Goal: Complete application form: Complete application form

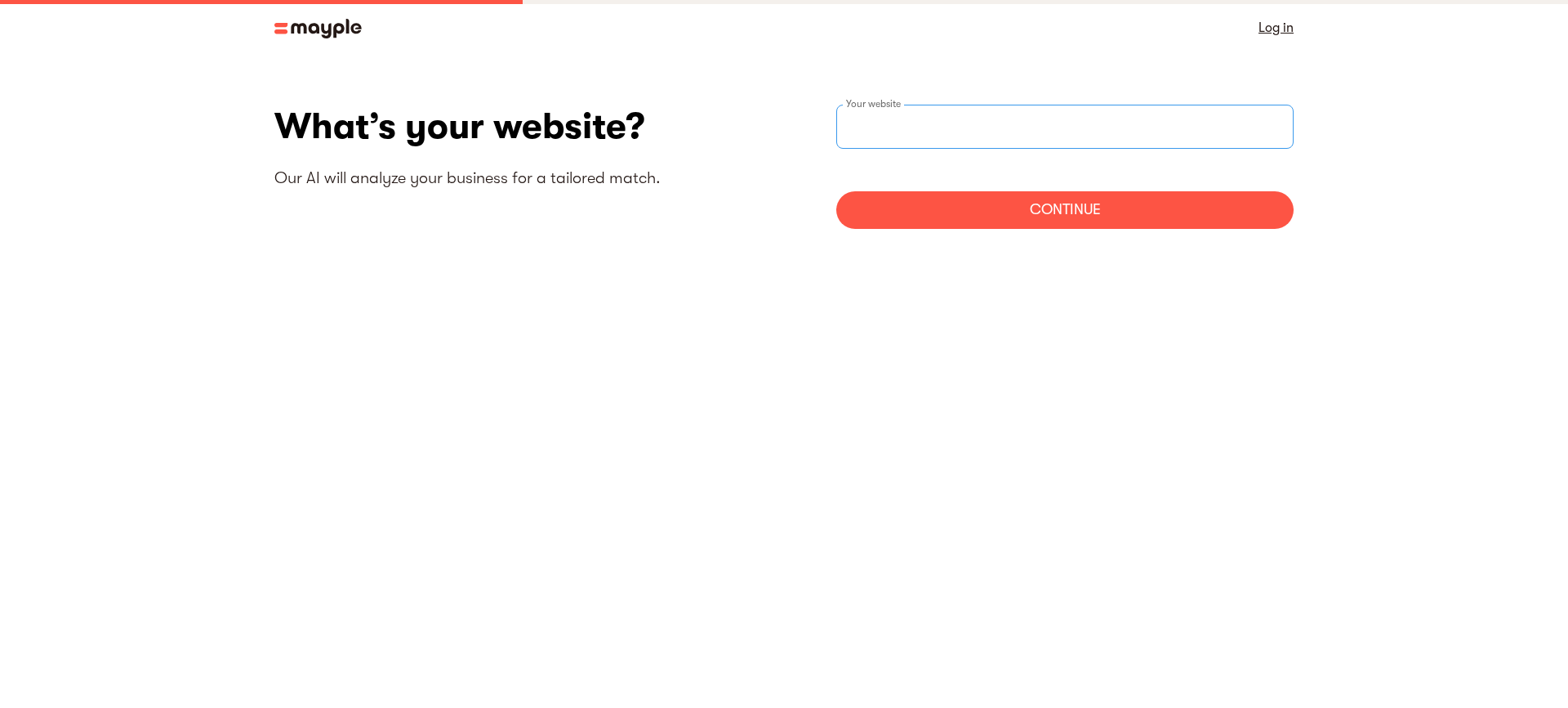
click at [921, 126] on input "websiteStep" at bounding box center [1064, 126] width 457 height 44
click at [879, 118] on input "websiteStep" at bounding box center [1064, 126] width 457 height 44
paste input "https://www.nihaobaltimore.com/"
type input "https://www.nihaobaltimore.com/"
click at [982, 207] on div "Continue" at bounding box center [1064, 210] width 457 height 38
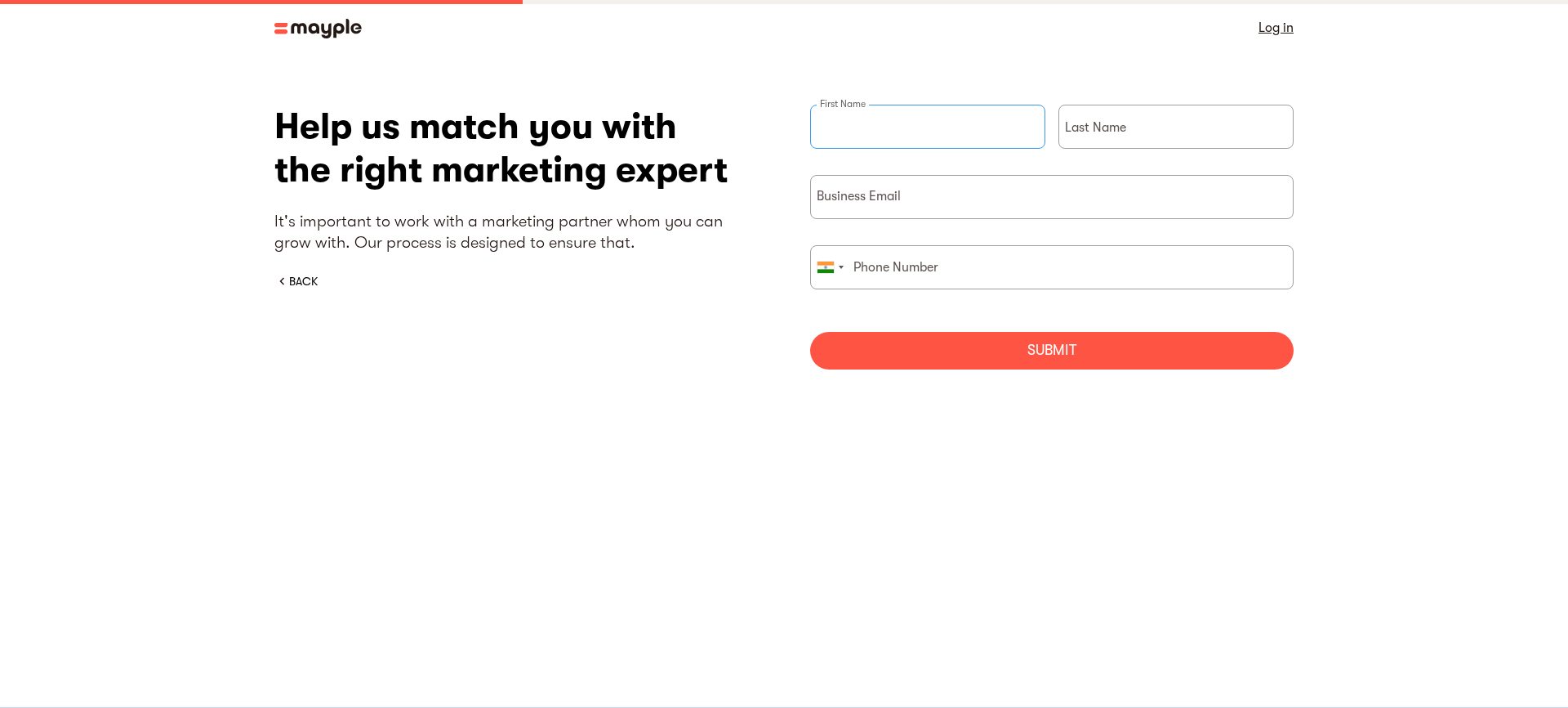
click at [855, 127] on div "First Name" at bounding box center [928, 140] width 235 height 70
click at [941, 130] on input "briefForm" at bounding box center [928, 126] width 235 height 44
paste input "Nihao Baltimore"
drag, startPoint x: 942, startPoint y: 130, endPoint x: 856, endPoint y: 130, distance: 86.0
click at [856, 130] on input "Nihao Baltimore" at bounding box center [928, 126] width 235 height 44
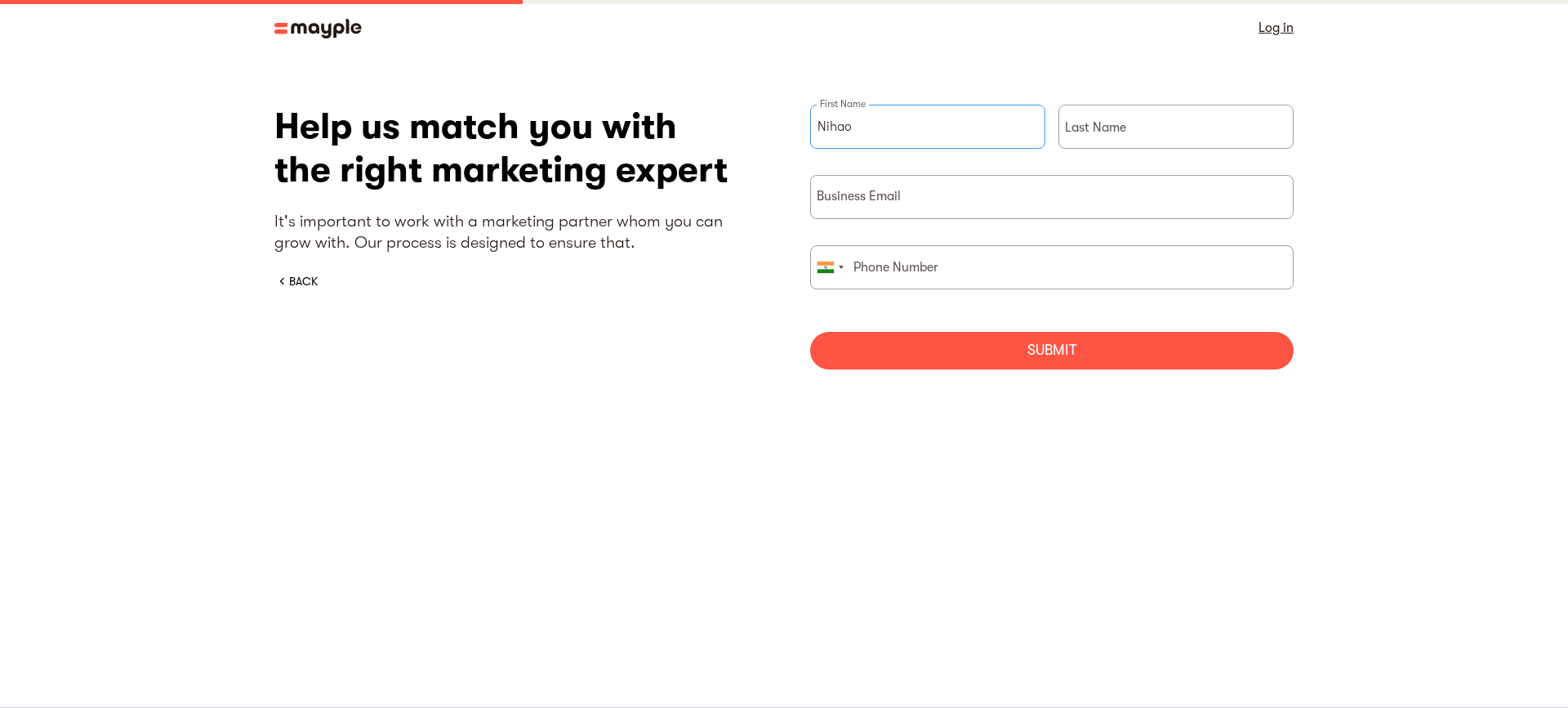
type input "Nihao"
click at [1107, 130] on div "Last Name" at bounding box center [1176, 140] width 235 height 70
paste input "Baltimore"
type input "Baltimore"
click at [902, 197] on input "briefForm" at bounding box center [1052, 197] width 484 height 44
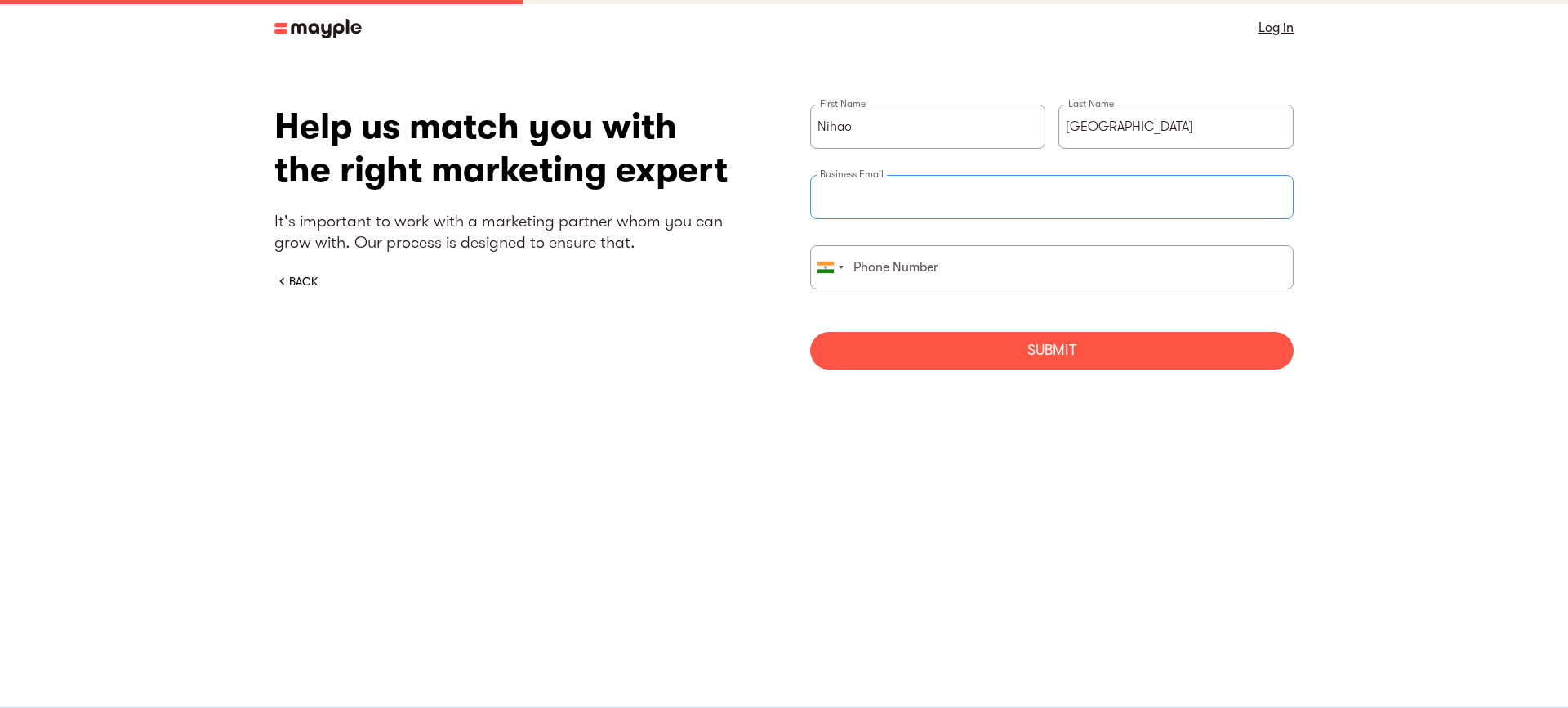
type input "baltimorenihaousa01@gmail.com"
click at [906, 271] on input "briefForm" at bounding box center [1052, 267] width 484 height 44
click at [838, 269] on div "briefForm" at bounding box center [830, 268] width 38 height 43
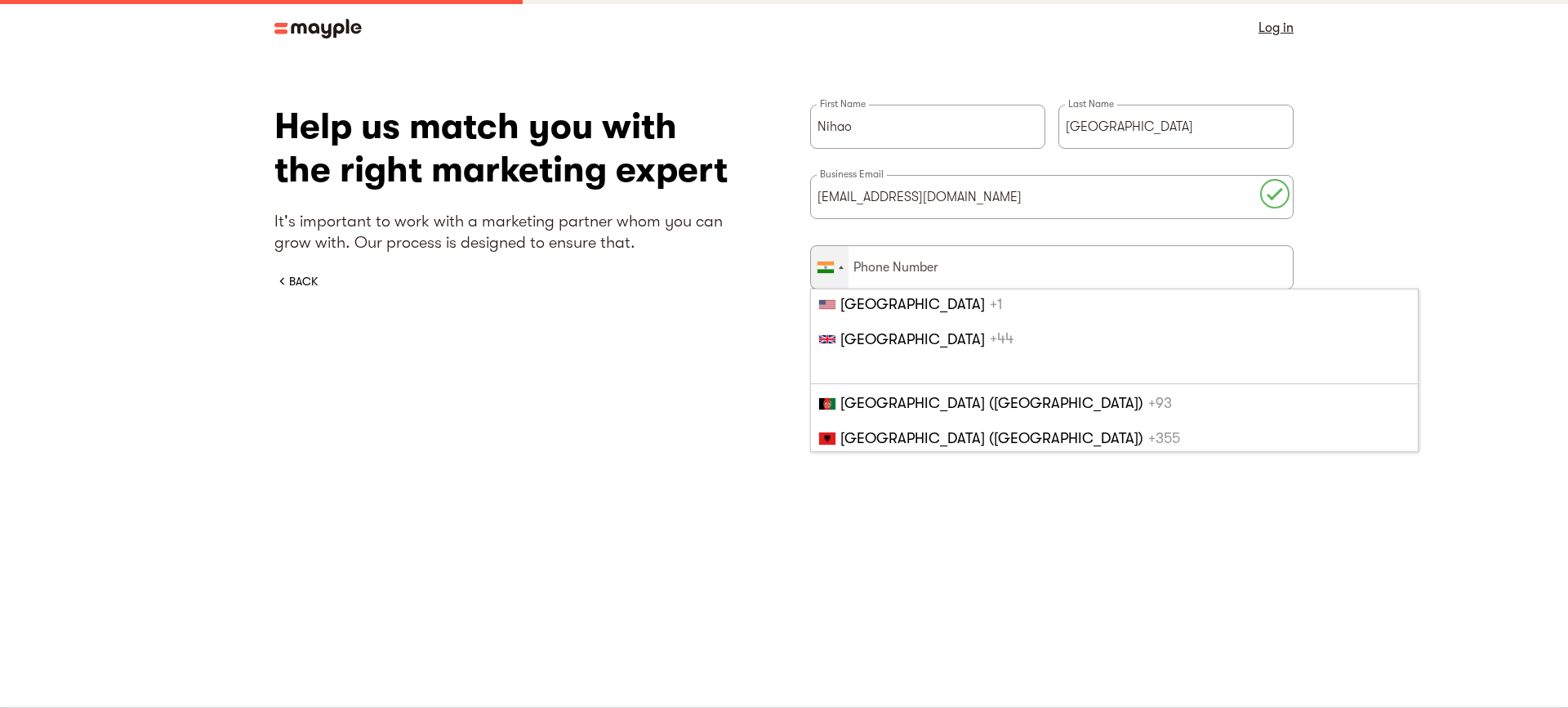
scroll to position [3466, 0]
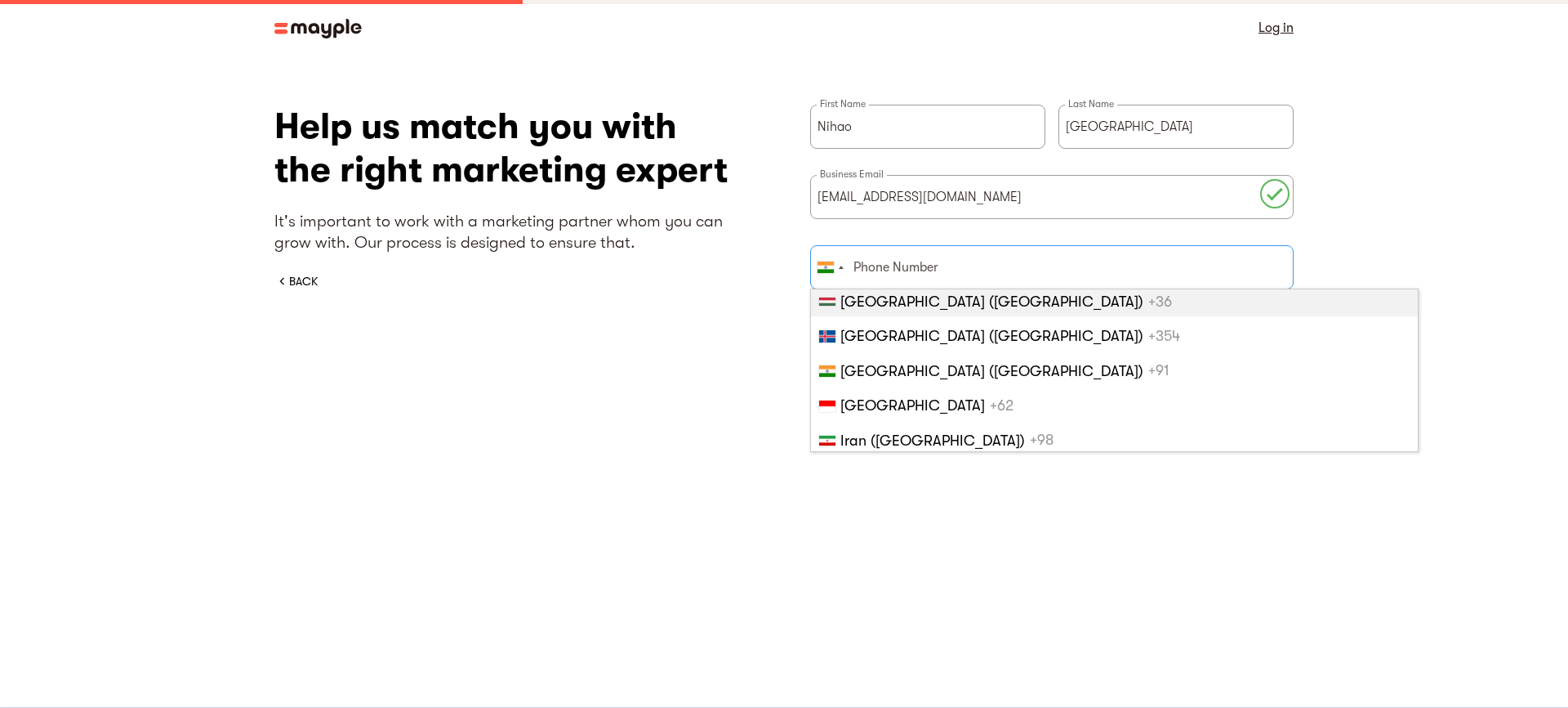
click at [902, 275] on input "briefForm" at bounding box center [1052, 267] width 484 height 44
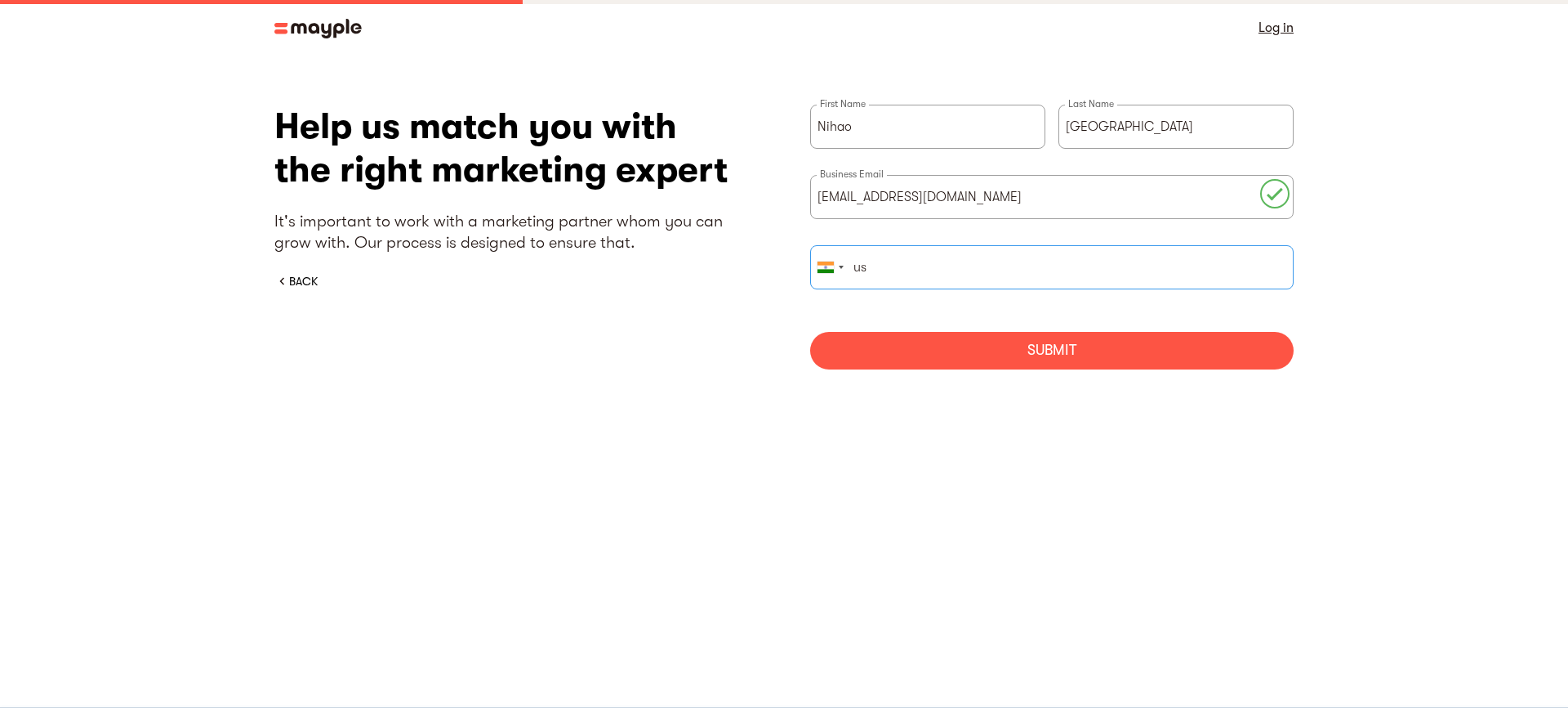
type input "u"
click at [841, 274] on div "briefForm" at bounding box center [830, 268] width 38 height 43
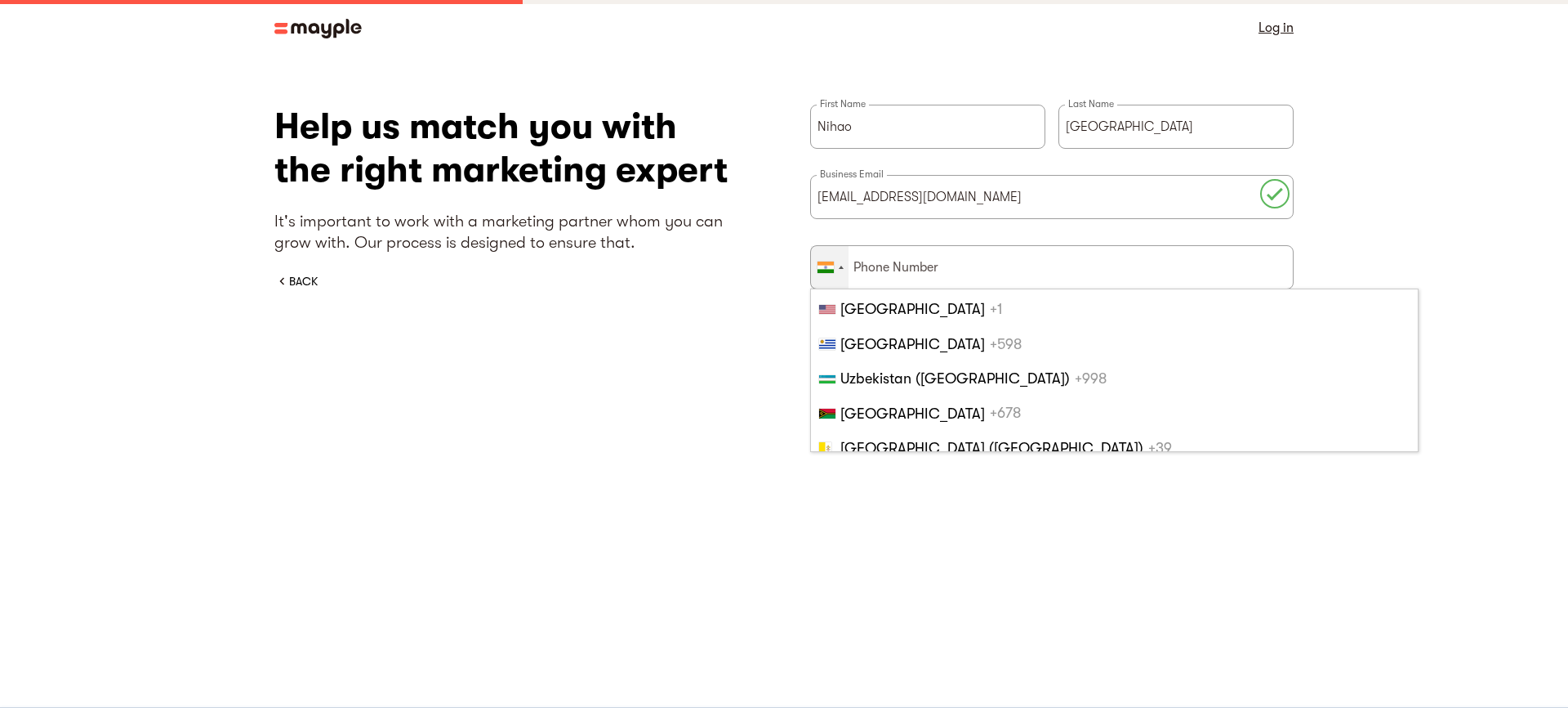
scroll to position [8008, 0]
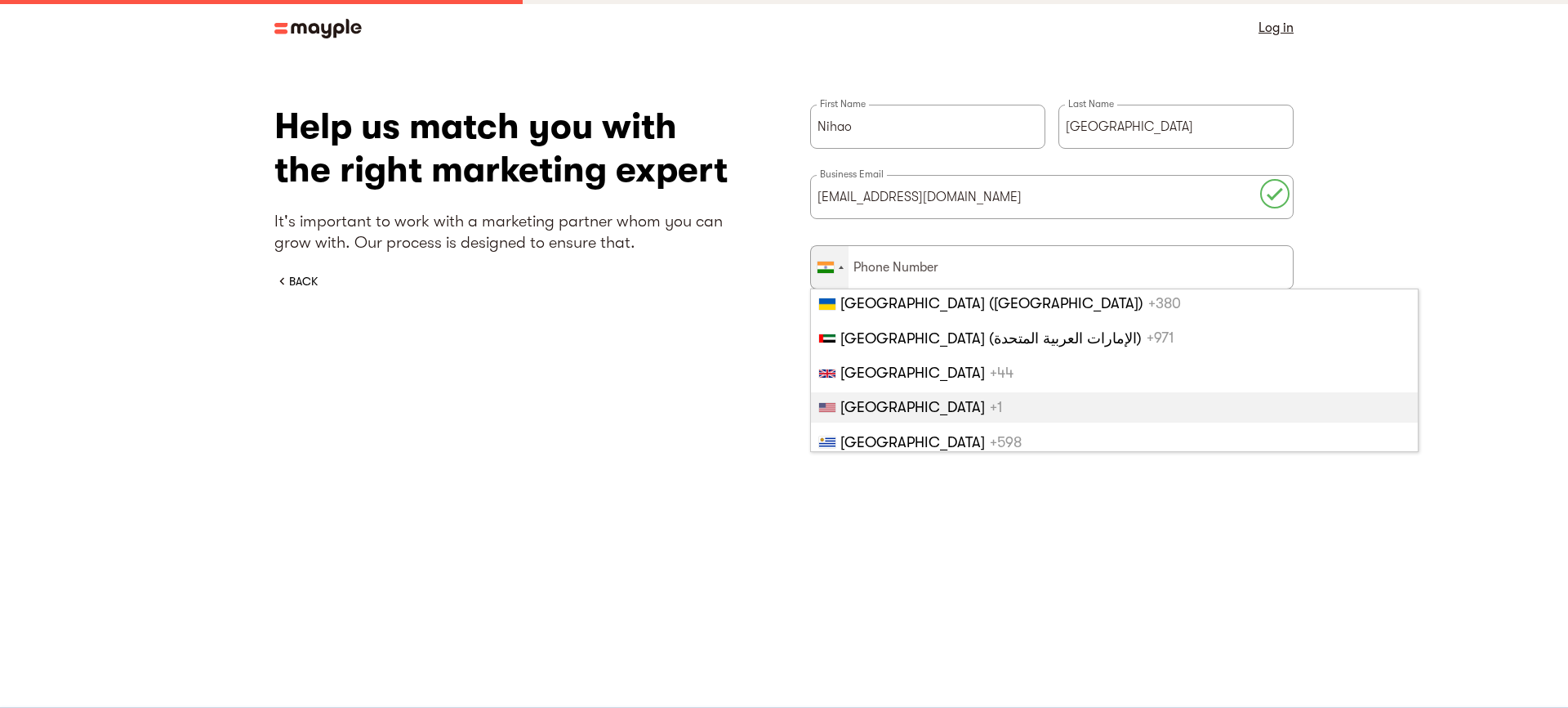
click at [879, 408] on span "[GEOGRAPHIC_DATA]" at bounding box center [913, 407] width 145 height 16
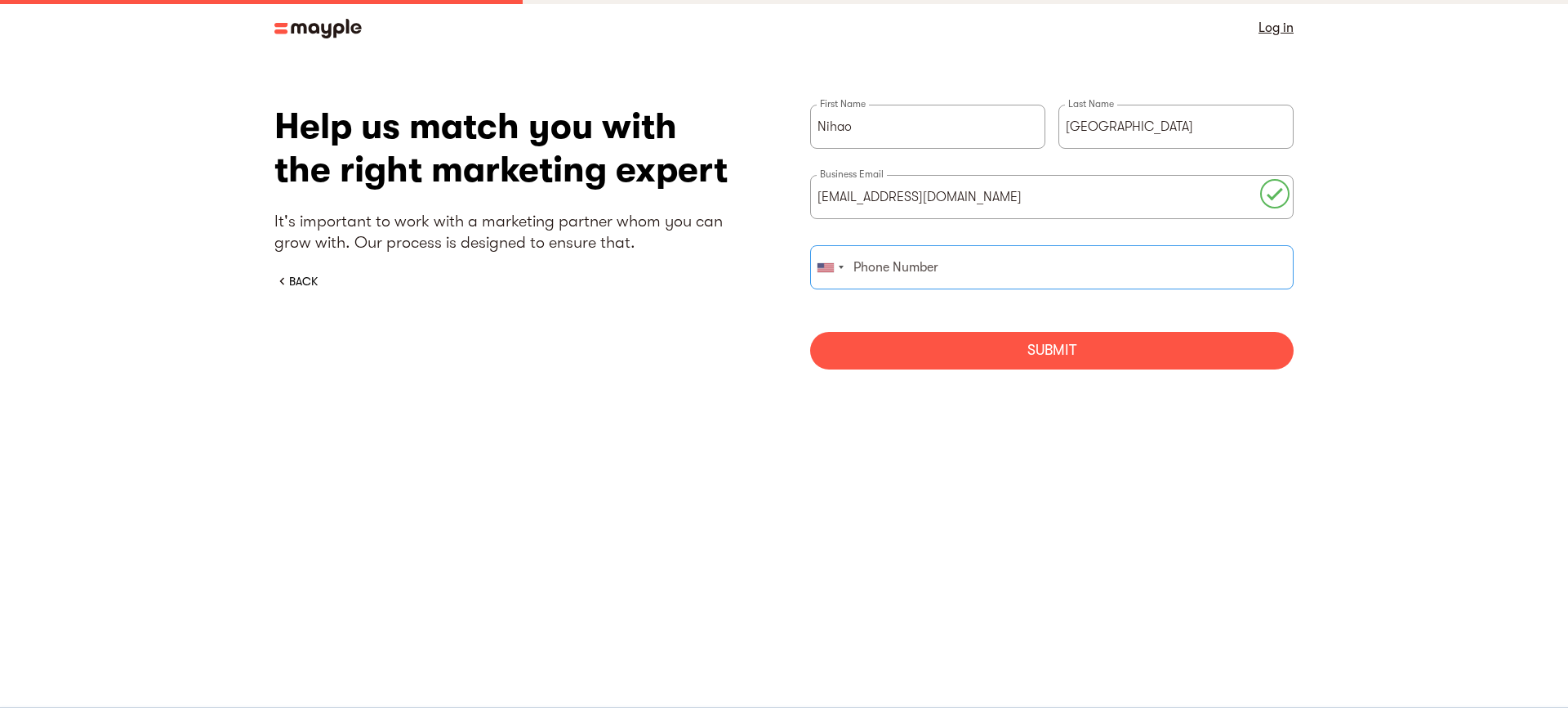
click at [911, 270] on input "briefForm" at bounding box center [1052, 267] width 484 height 44
type input "4438352036"
click at [975, 355] on div "Submit" at bounding box center [1052, 351] width 484 height 38
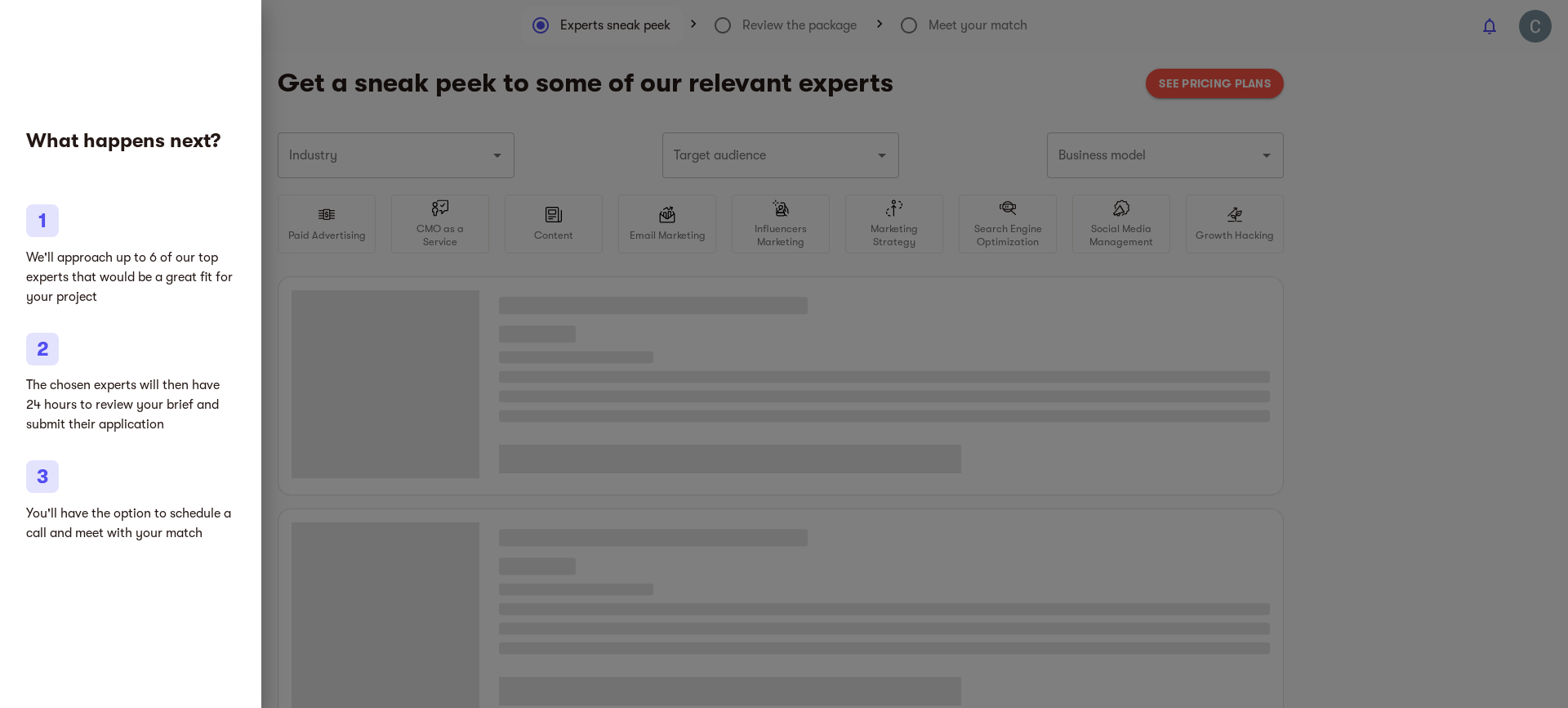
click at [1362, 221] on div at bounding box center [784, 354] width 1568 height 708
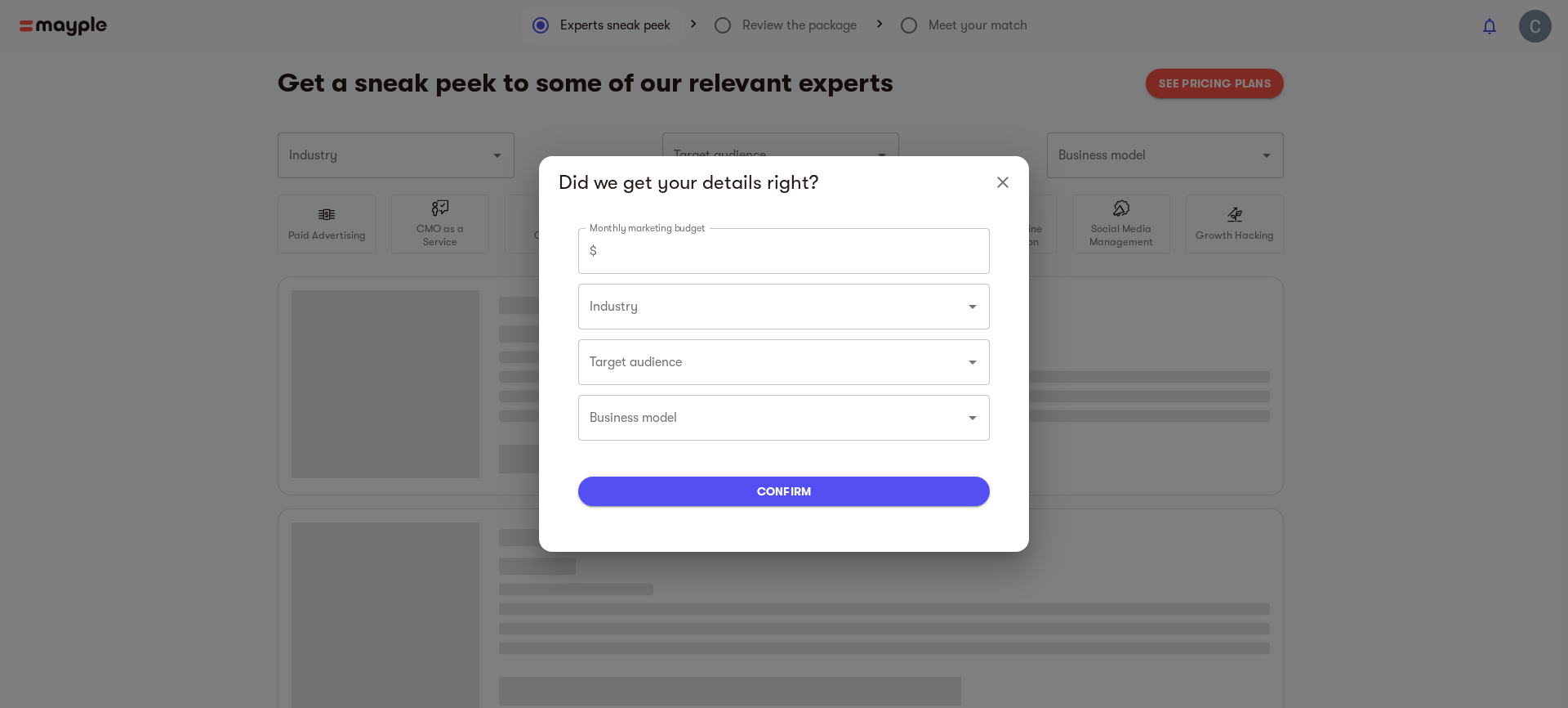
type input "Restaurants & Bars"
type input "0"
type input "Restaurants & Bars"
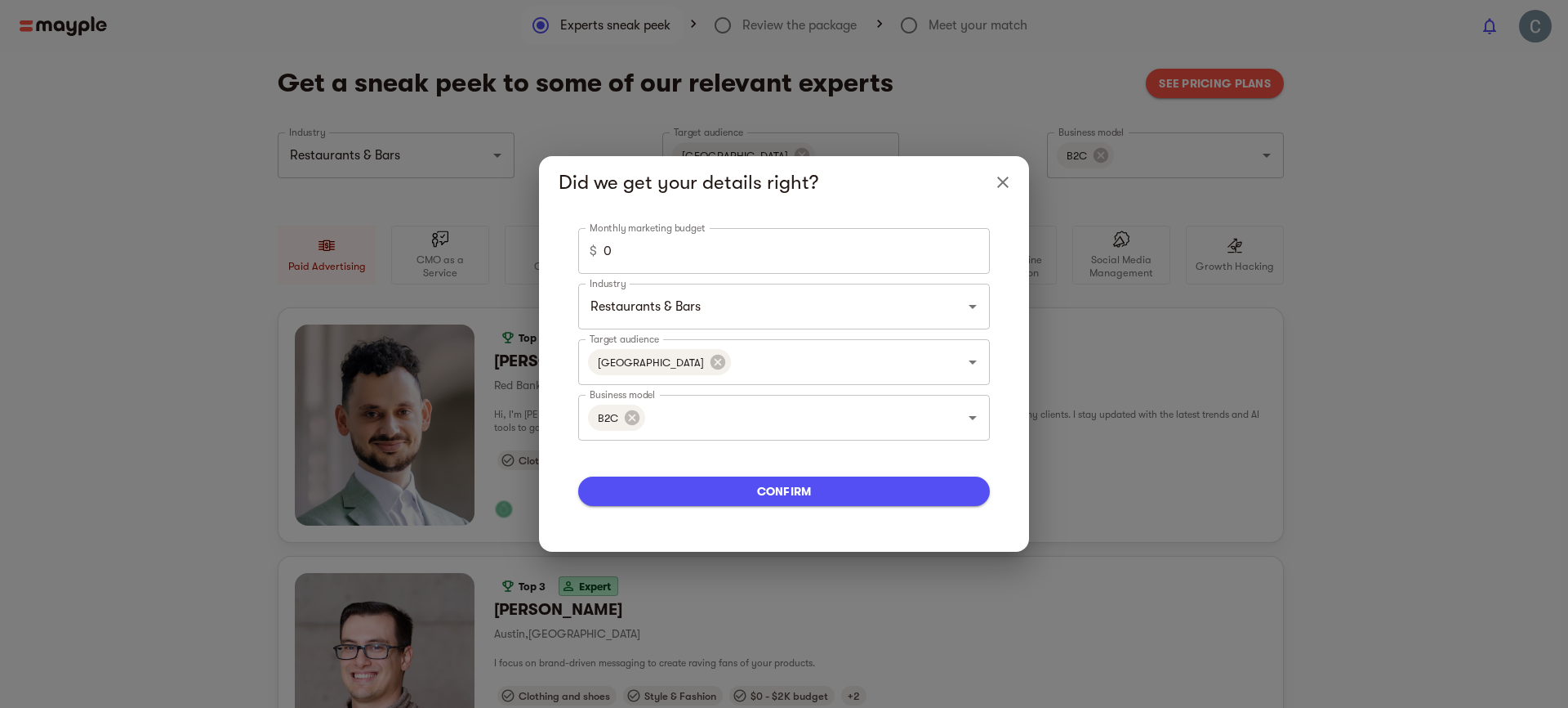
click at [1002, 185] on icon "Close" at bounding box center [1003, 182] width 20 height 20
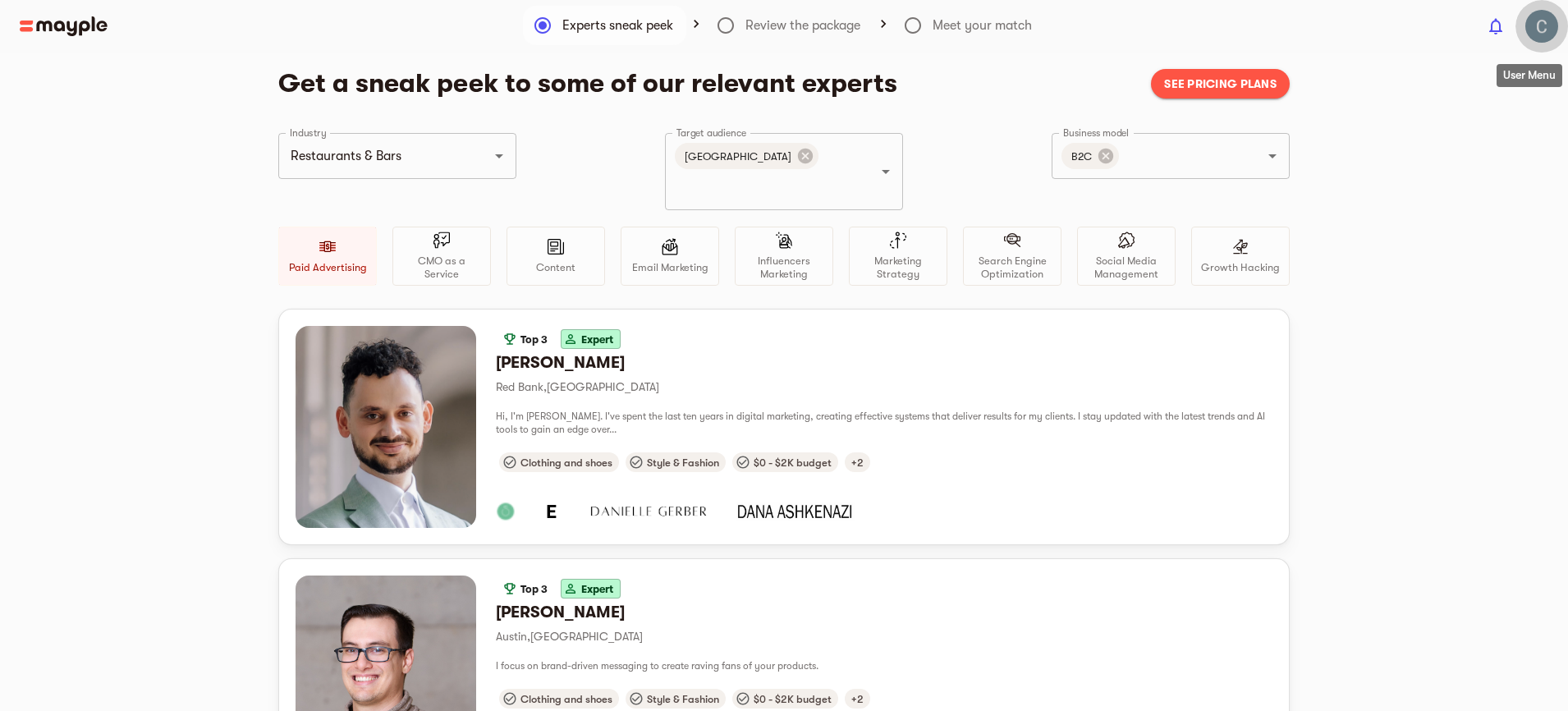
click at [1541, 32] on img "button" at bounding box center [1541, 26] width 33 height 33
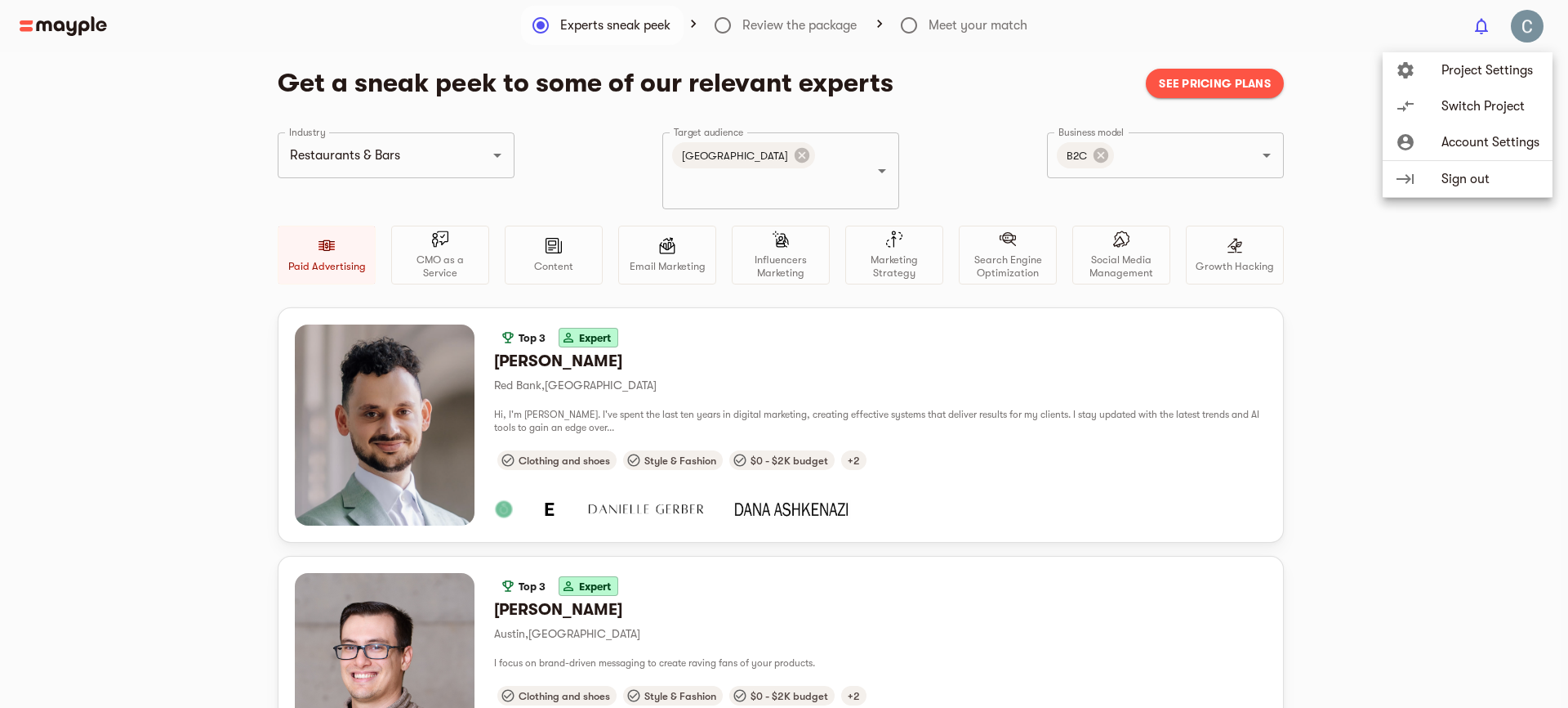
click at [1442, 314] on div at bounding box center [784, 354] width 1568 height 708
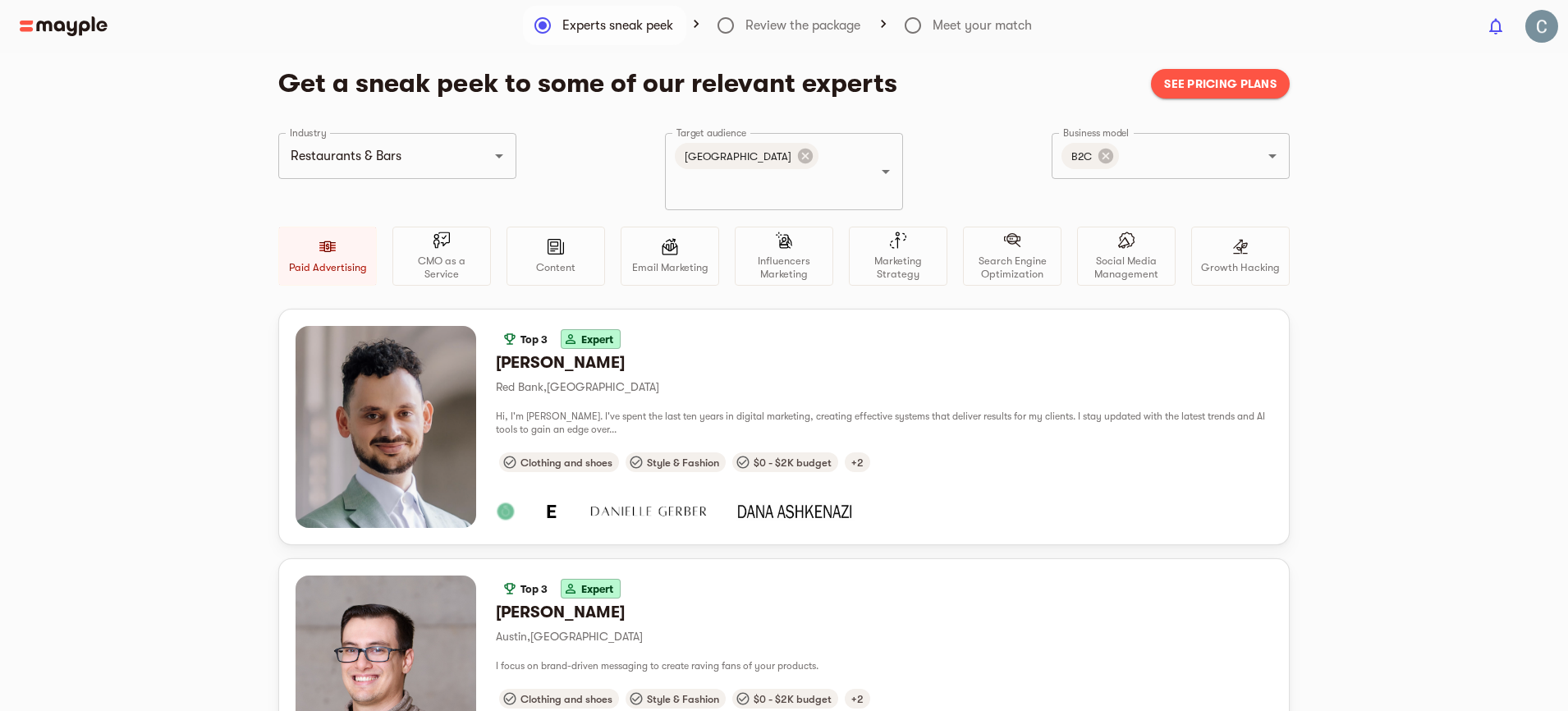
click at [1215, 90] on span "See pricing plans" at bounding box center [1220, 84] width 112 height 20
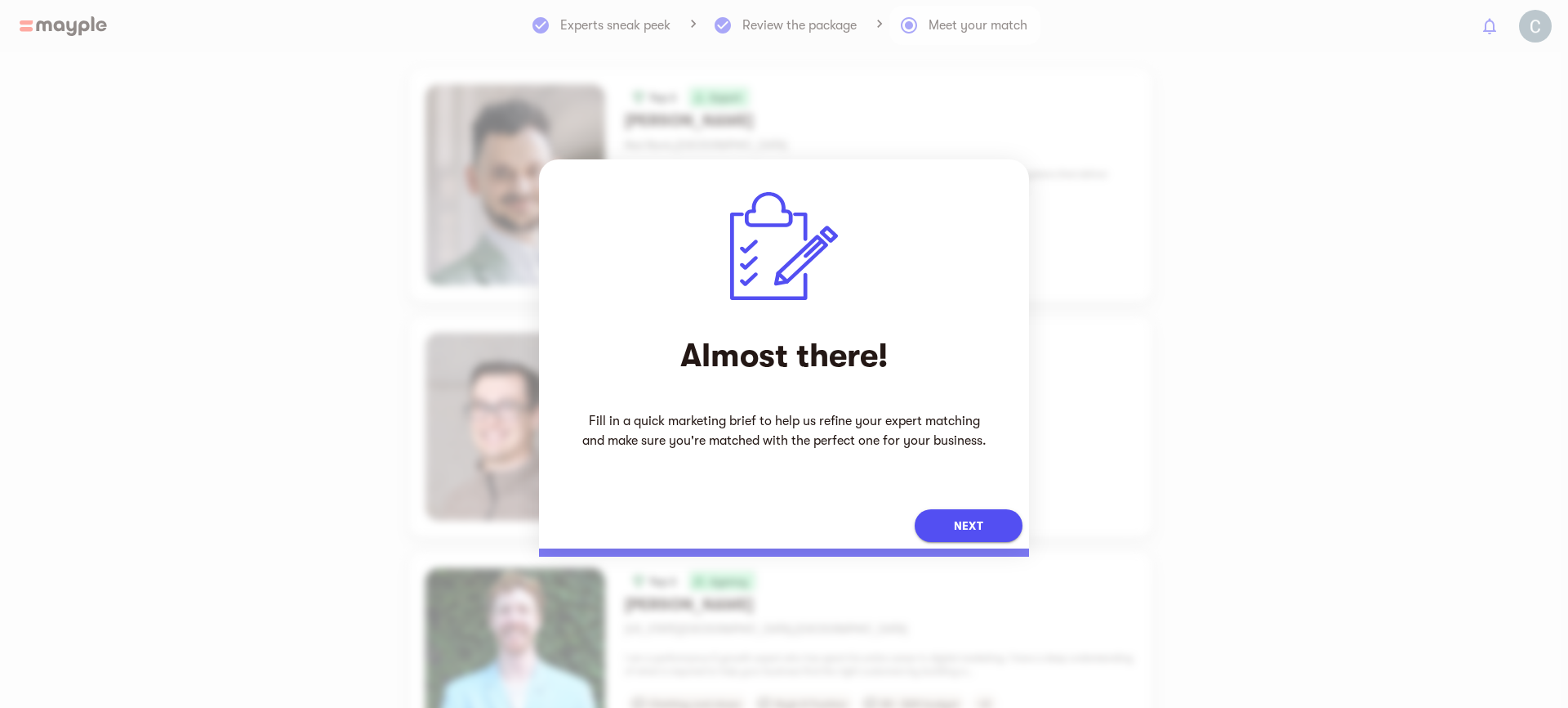
click at [1002, 524] on button "Next" at bounding box center [969, 525] width 108 height 33
click at [1205, 311] on div "Almost there! Fill in a quick marketing brief to help us refine your expert mat…" at bounding box center [784, 354] width 1568 height 708
click at [976, 523] on span "Next" at bounding box center [968, 525] width 29 height 20
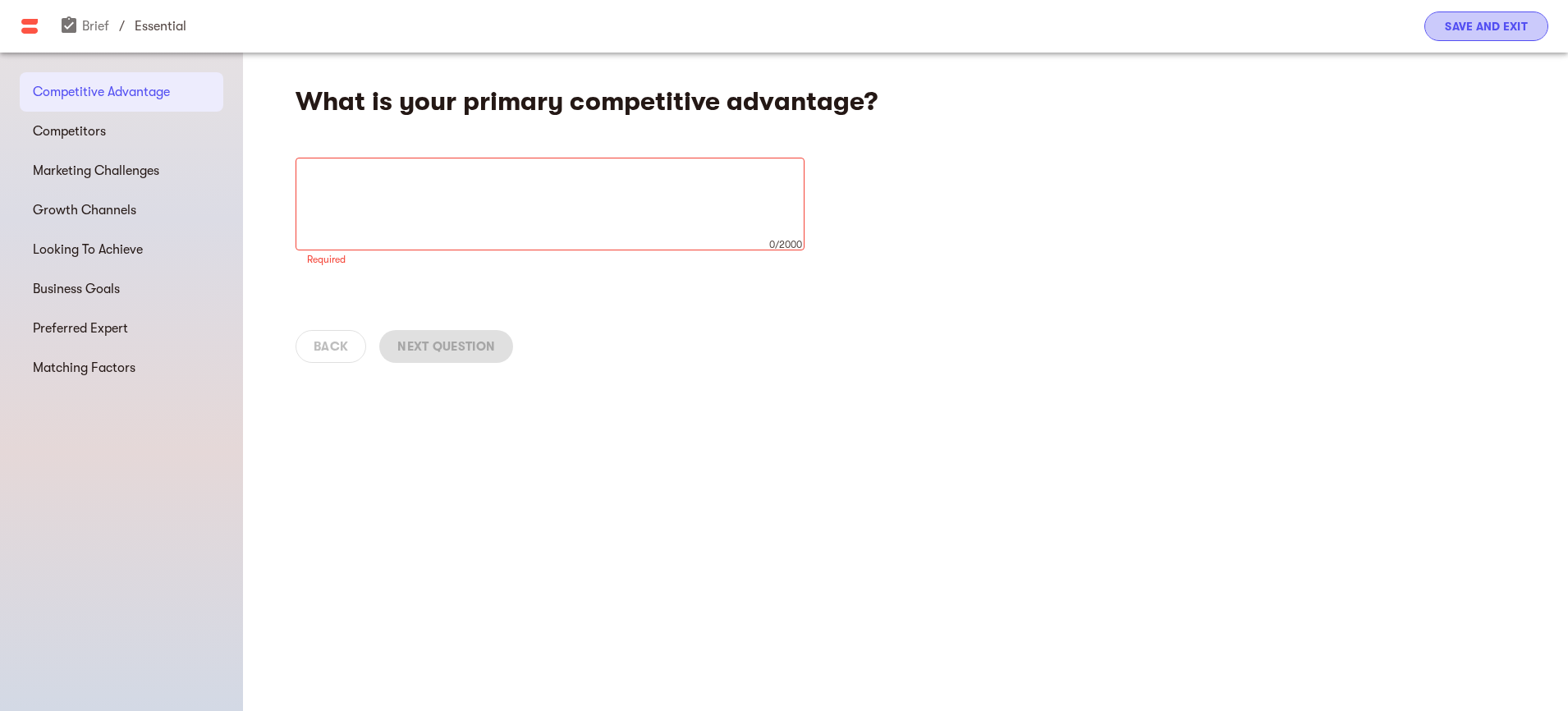
click at [1447, 34] on span "Save and Exit" at bounding box center [1486, 26] width 83 height 20
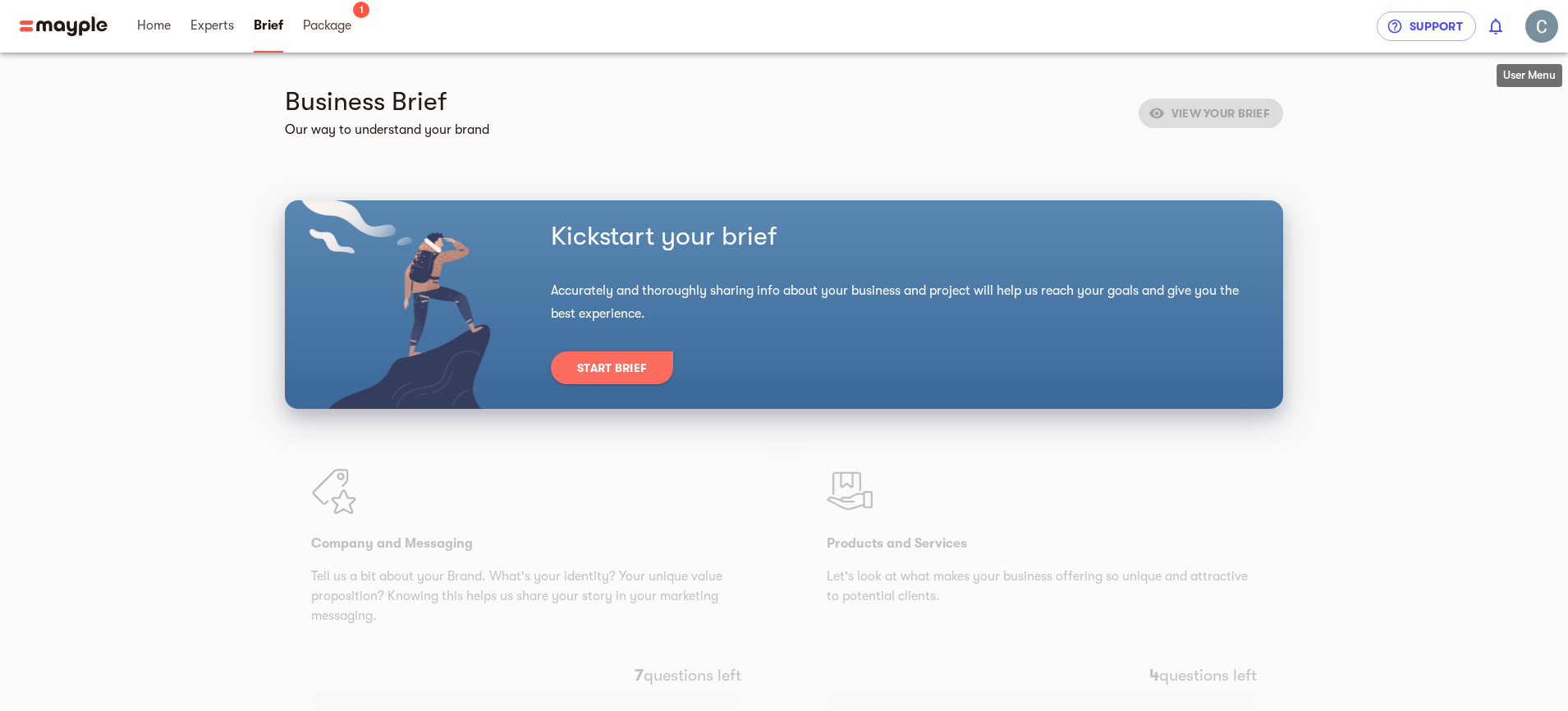
click at [1534, 29] on img "button" at bounding box center [1541, 26] width 33 height 33
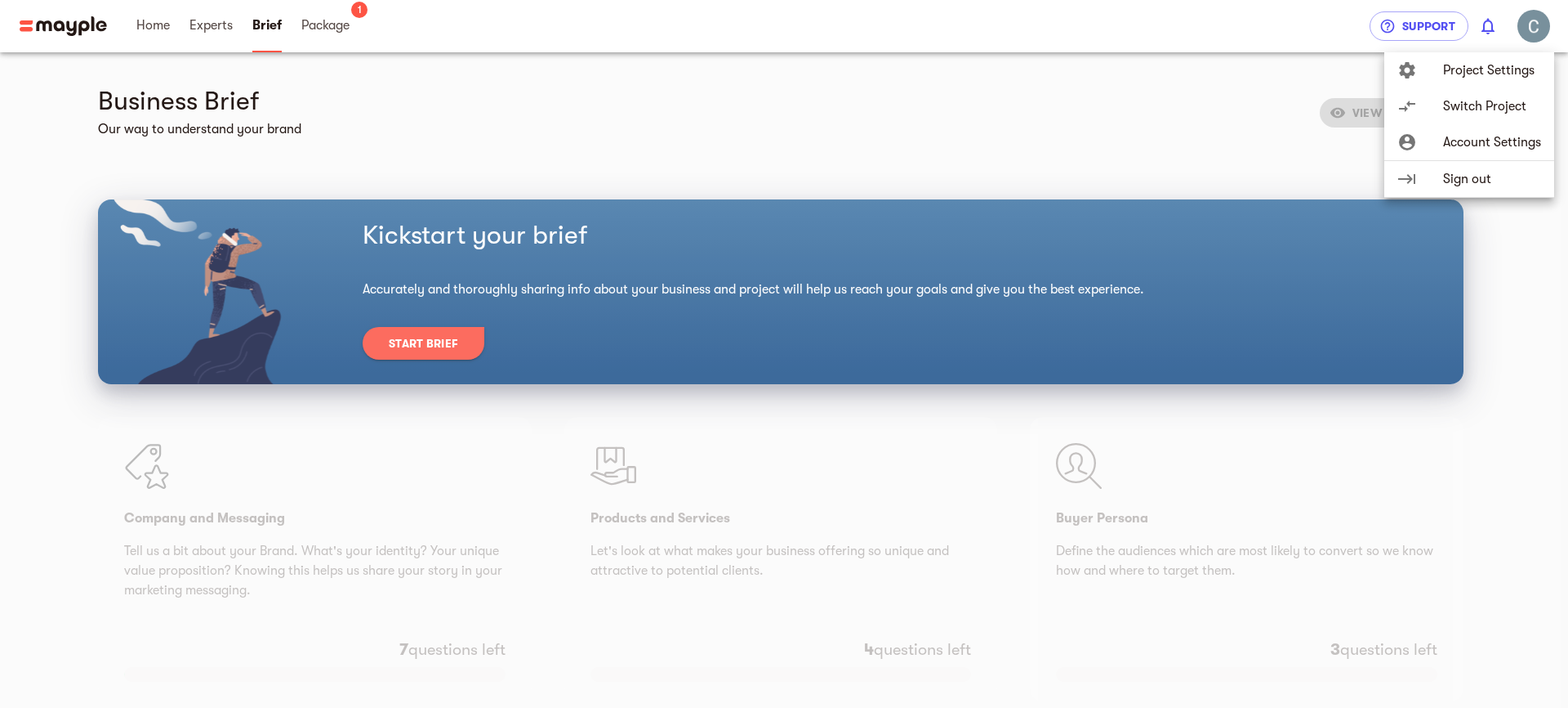
click at [1490, 74] on span "Project Settings" at bounding box center [1493, 70] width 98 height 20
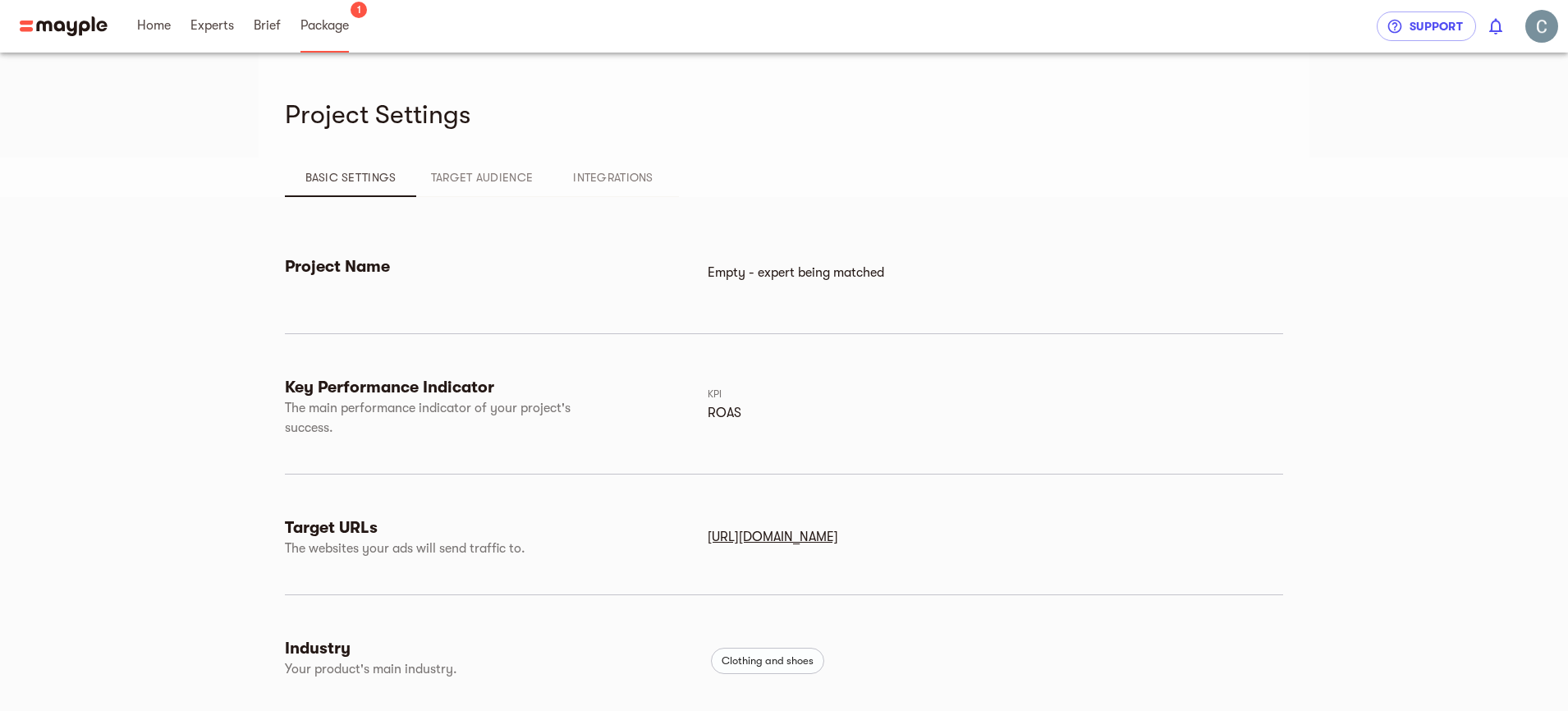
click at [326, 25] on span "Package" at bounding box center [325, 25] width 48 height 20
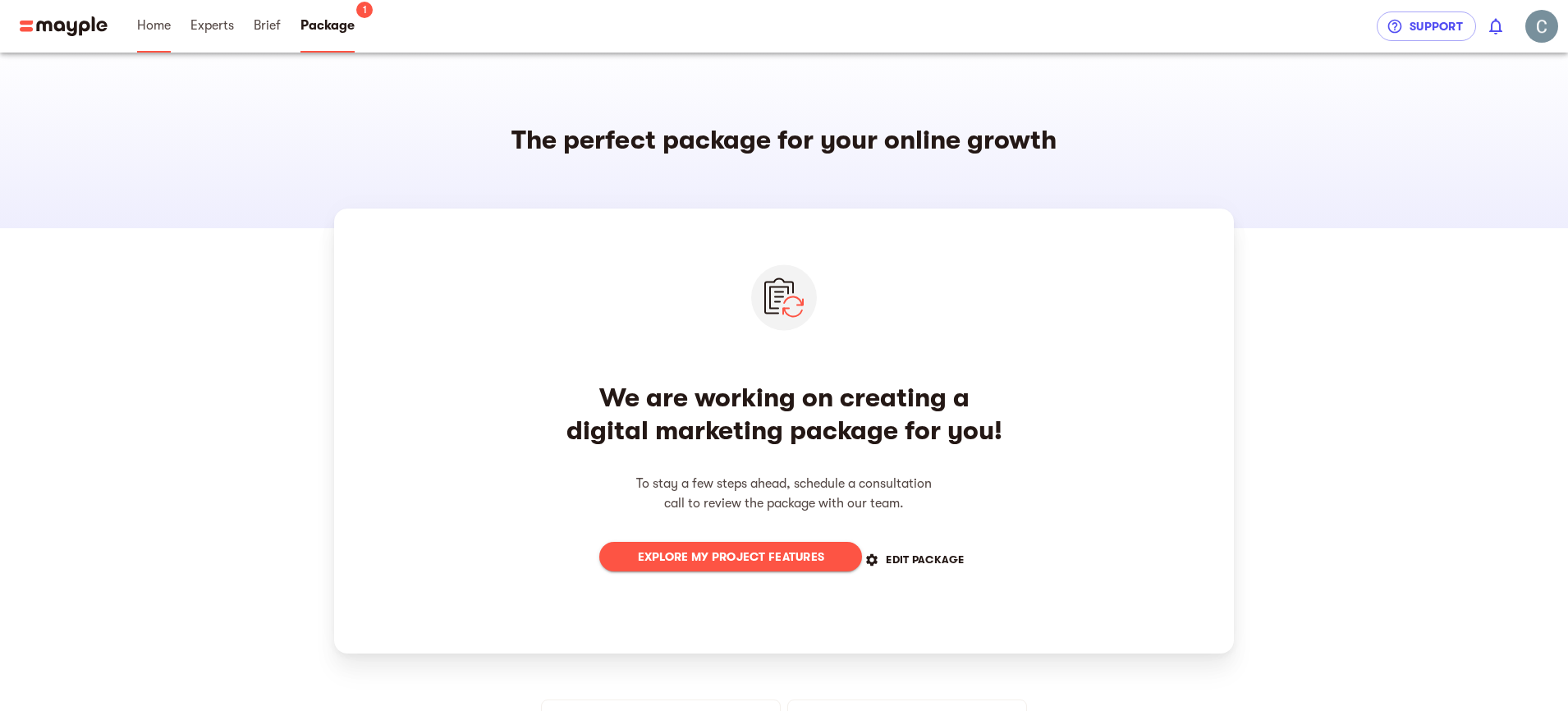
click at [160, 28] on span "Home" at bounding box center [153, 25] width 34 height 20
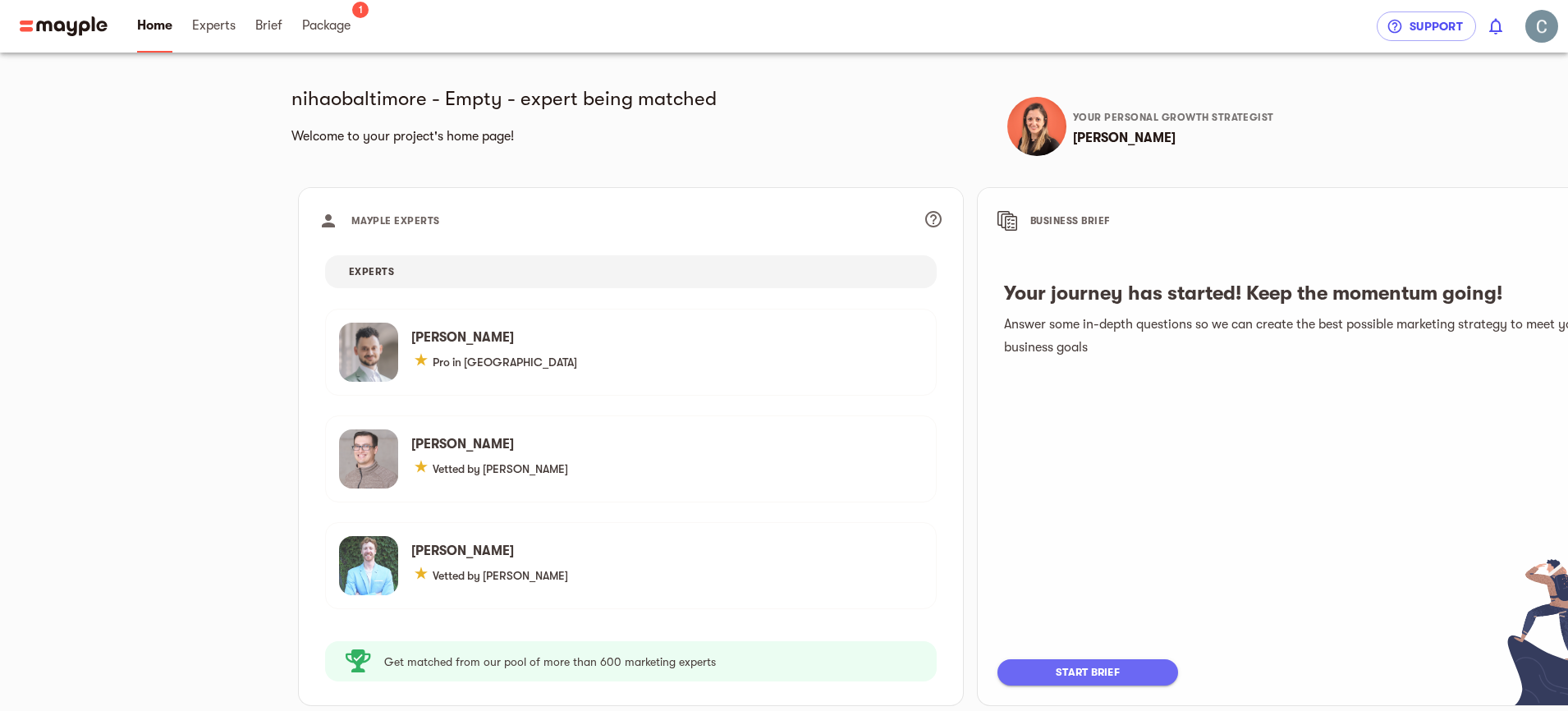
click at [47, 25] on img at bounding box center [64, 26] width 88 height 20
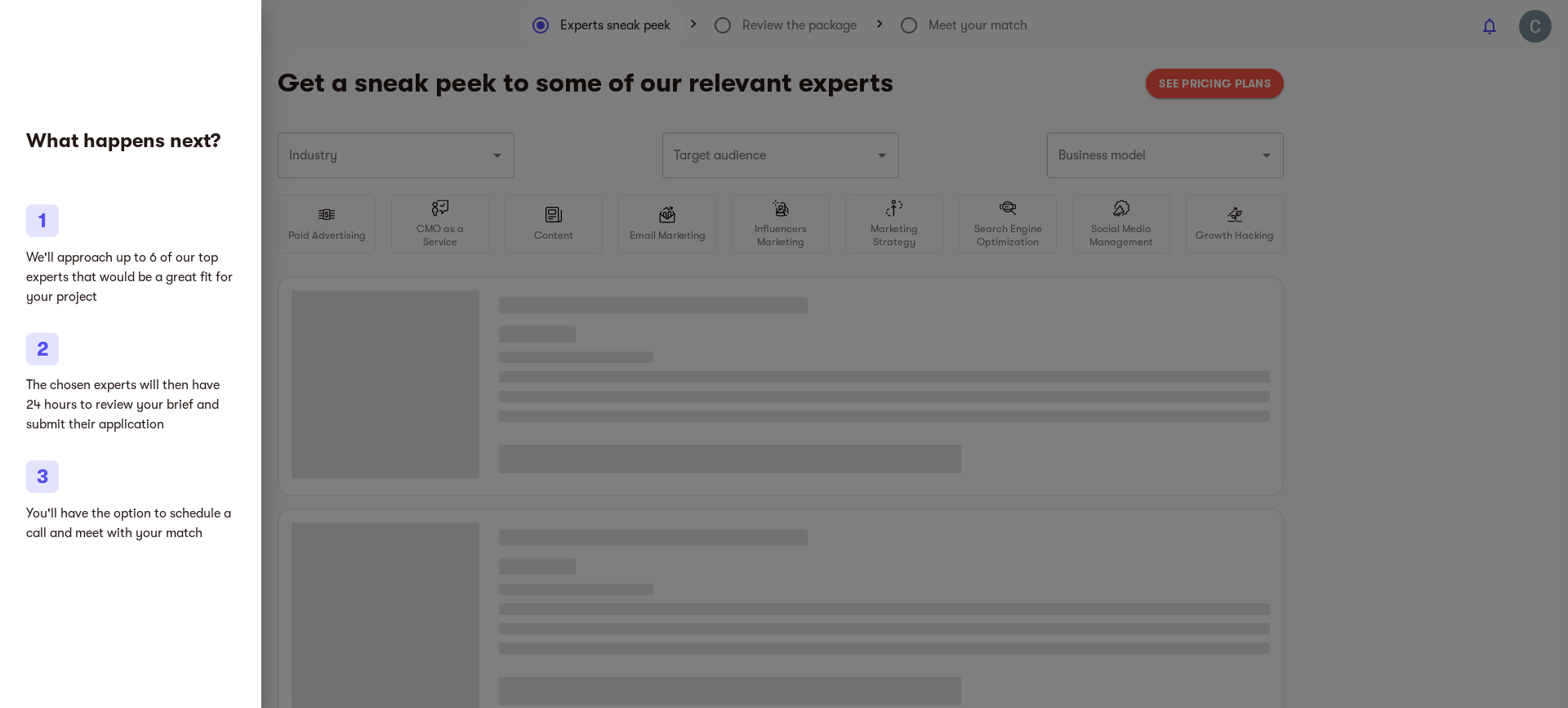
type input "Restaurants & Bars"
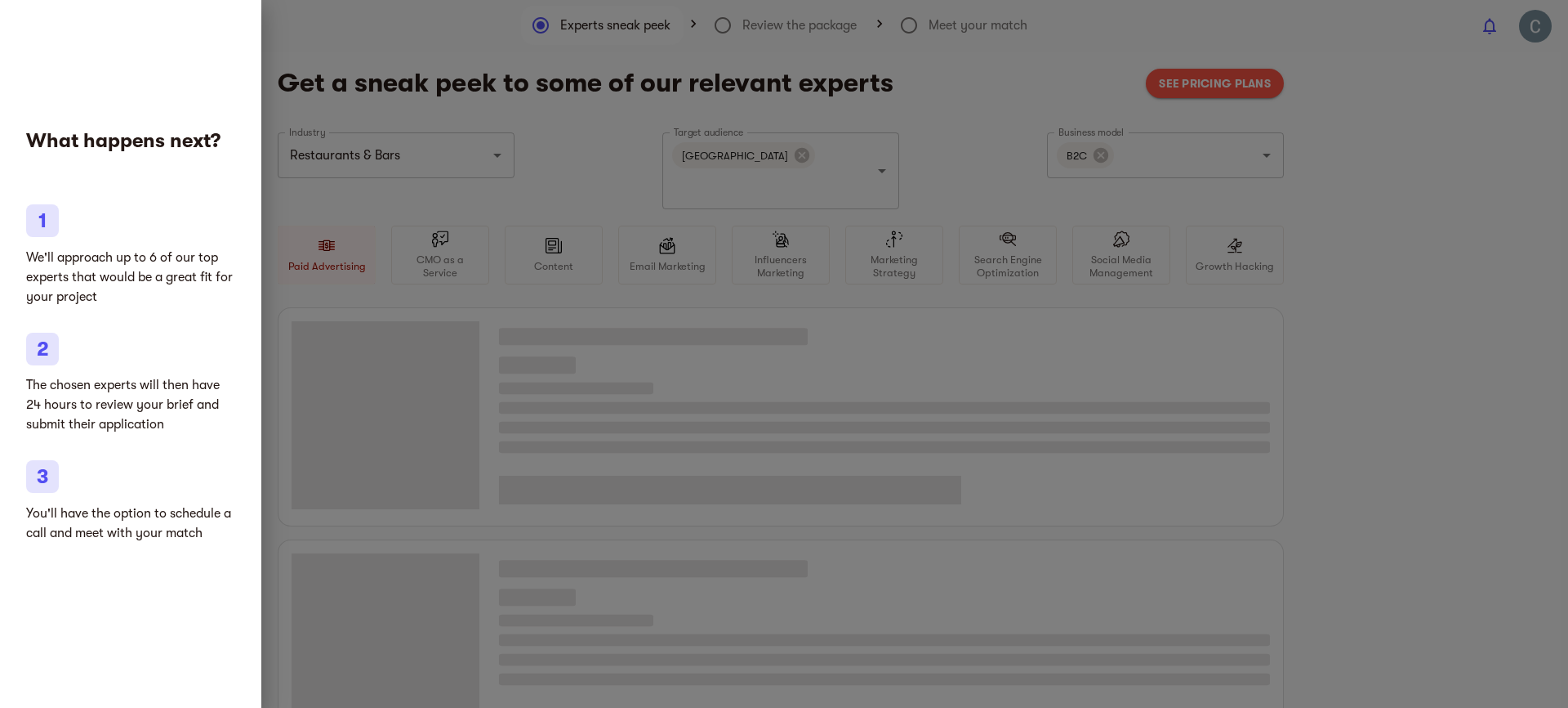
click at [1280, 276] on div at bounding box center [784, 354] width 1568 height 708
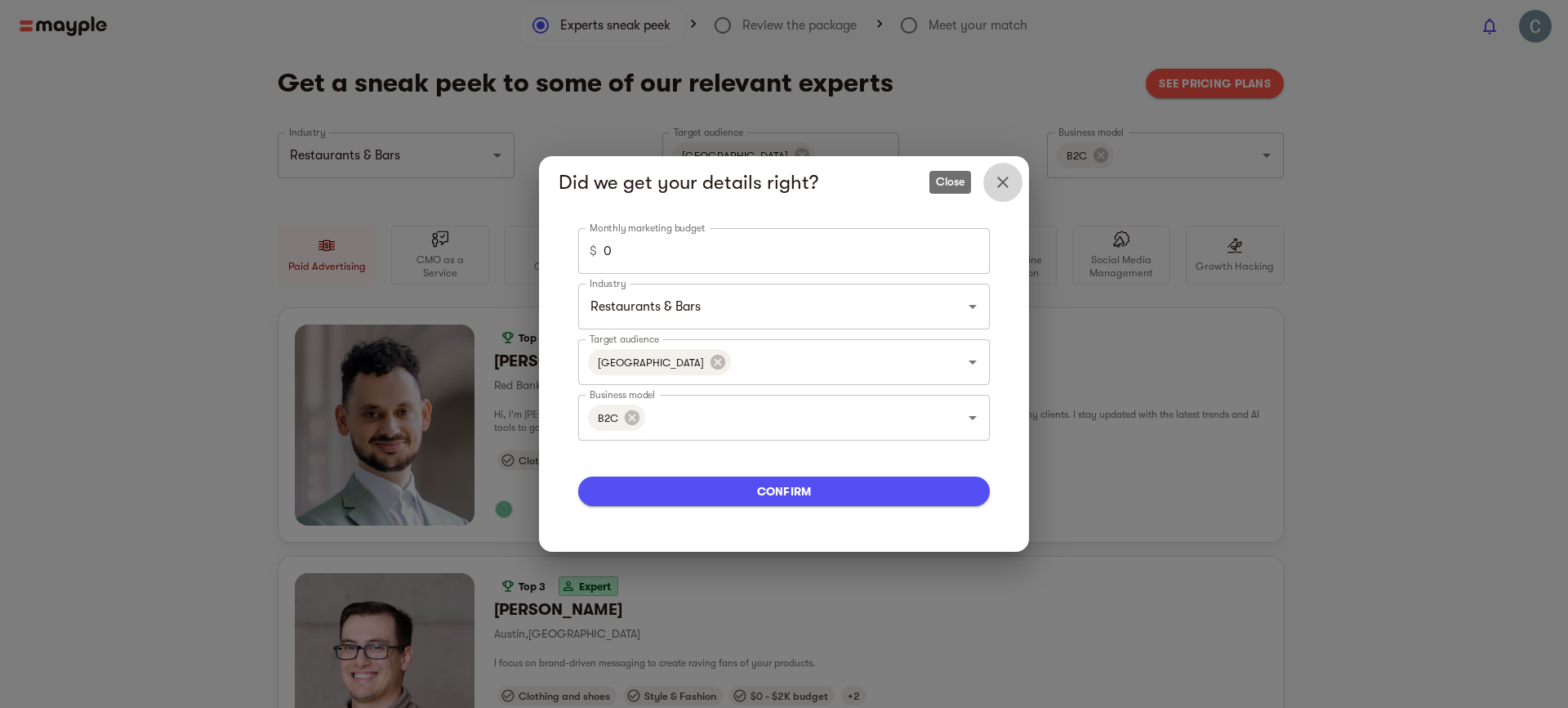
click at [1006, 185] on icon "Close" at bounding box center [1003, 182] width 11 height 11
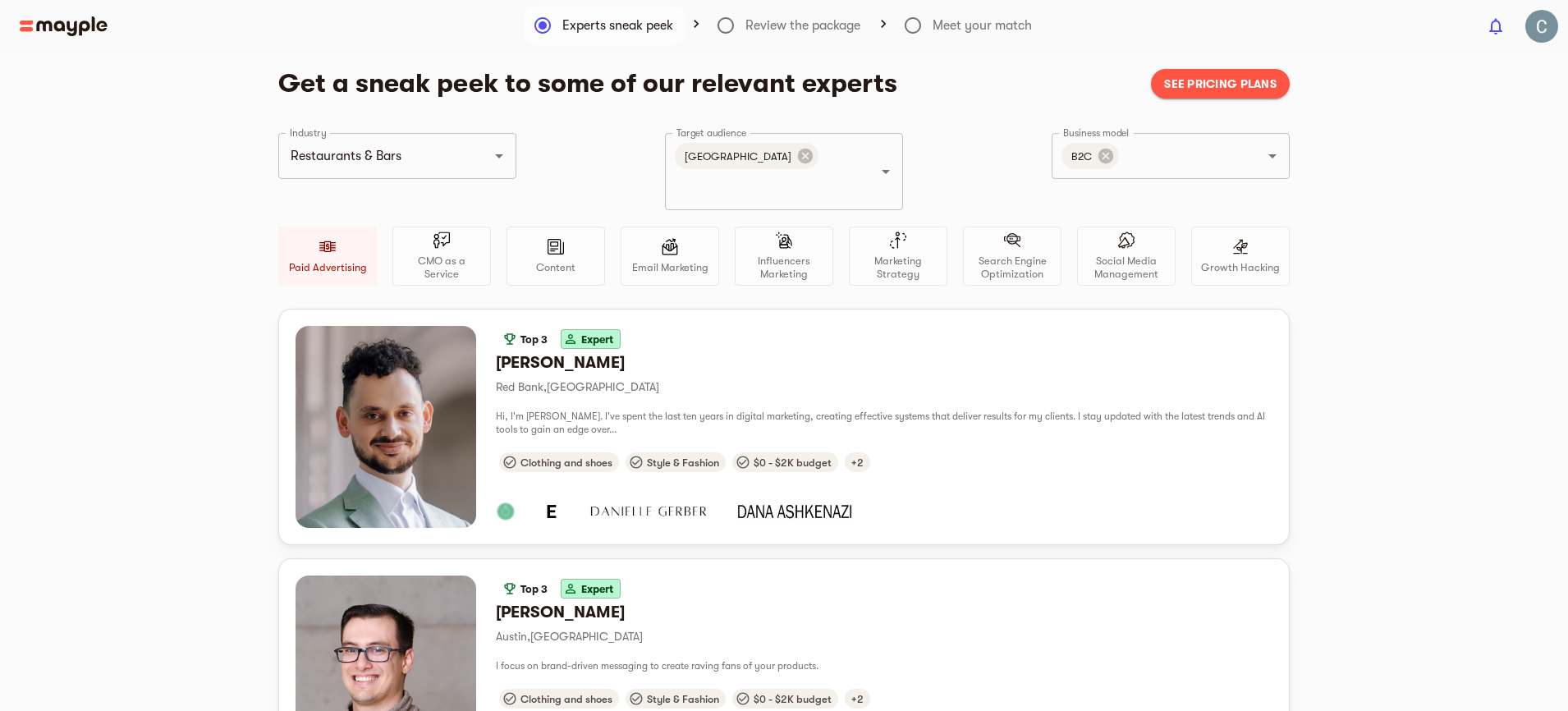
click at [79, 28] on img at bounding box center [64, 26] width 88 height 20
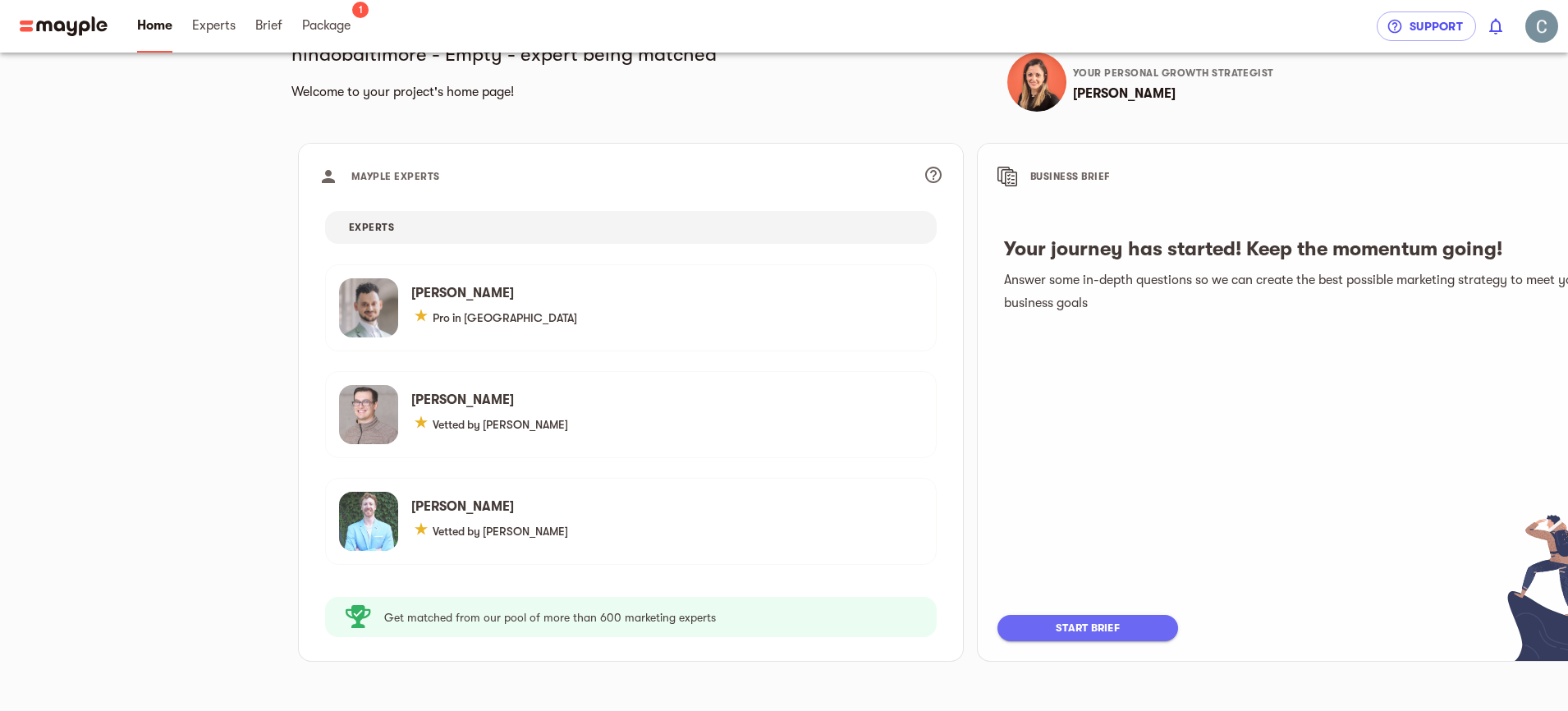
scroll to position [80, 0]
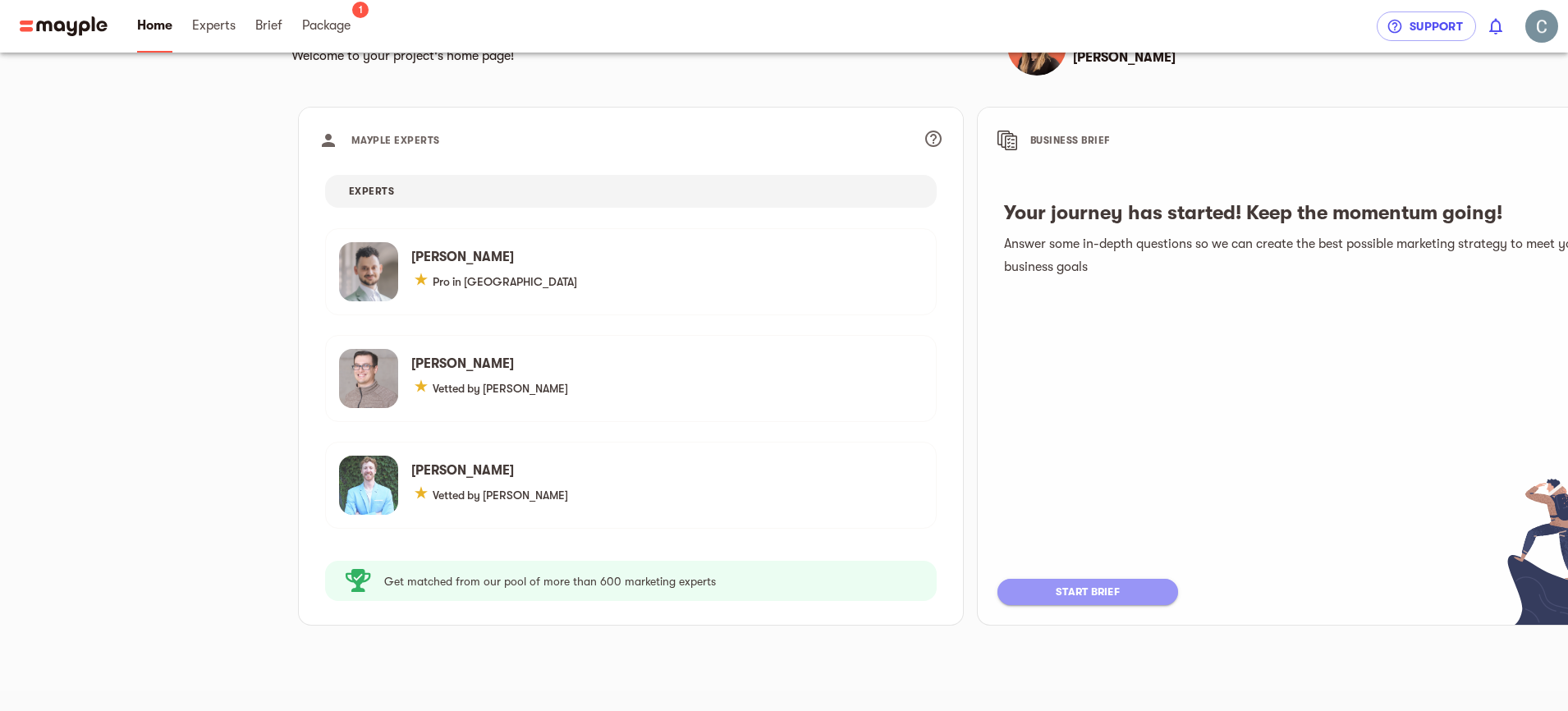
click at [1014, 592] on span "start brief" at bounding box center [1087, 591] width 147 height 20
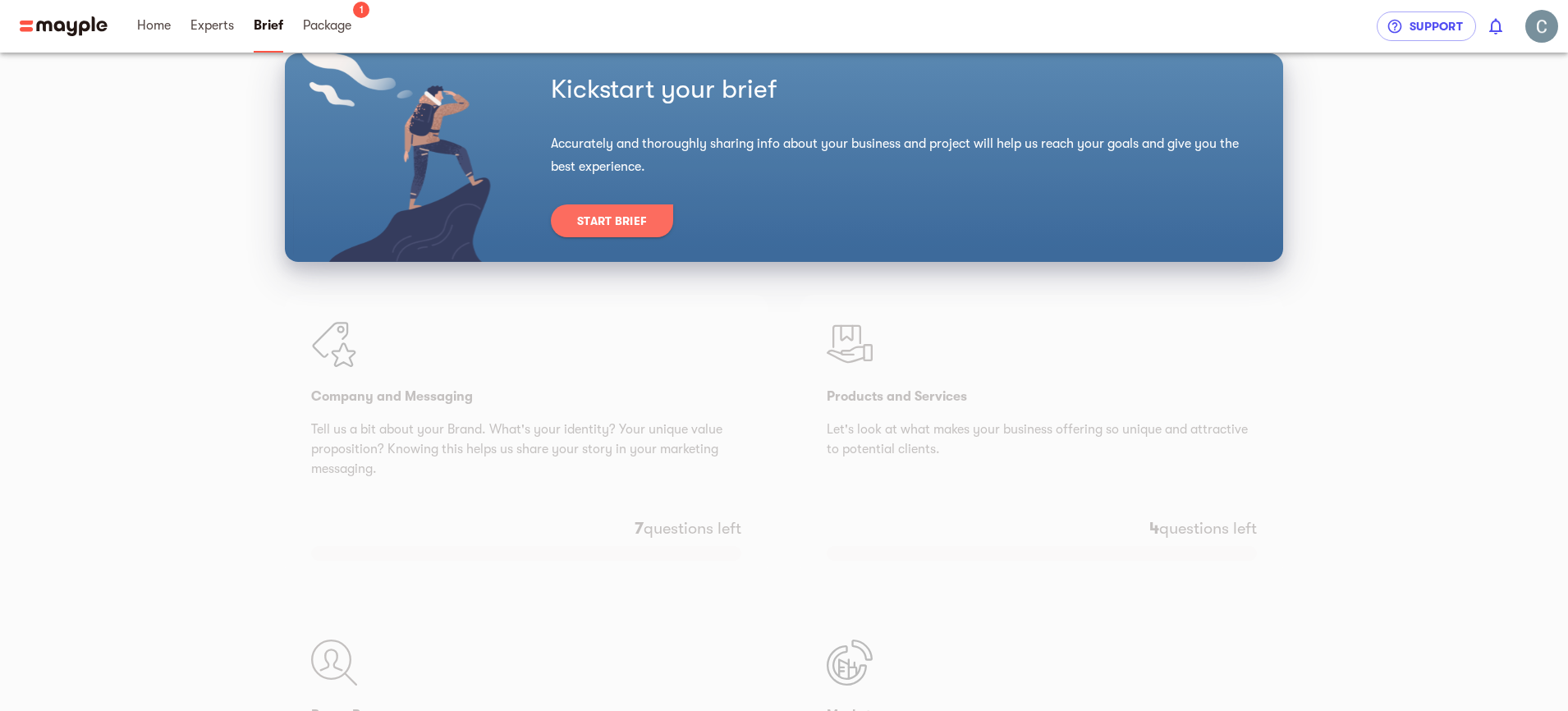
scroll to position [98, 0]
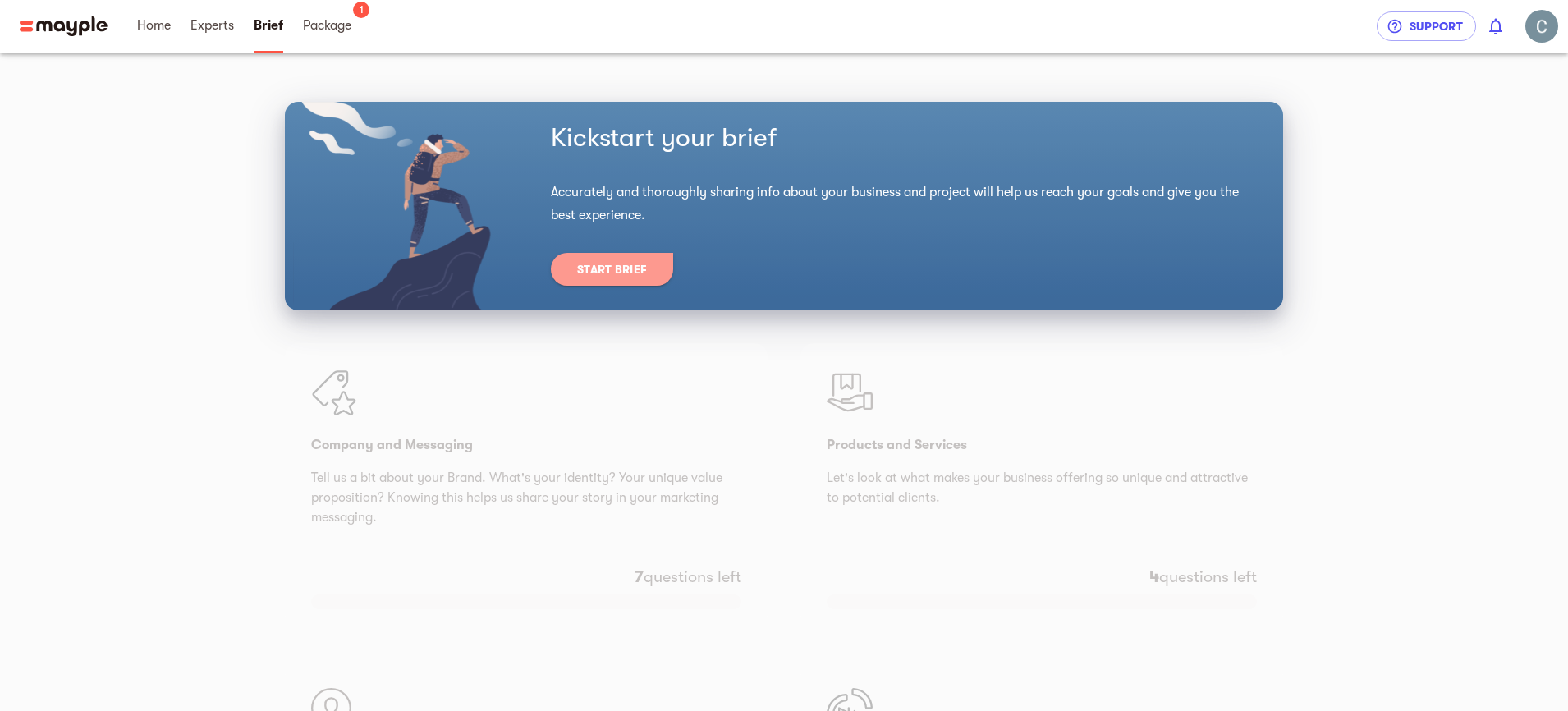
click at [577, 259] on span "Start Brief" at bounding box center [611, 269] width 70 height 20
